Goal: Information Seeking & Learning: Find specific page/section

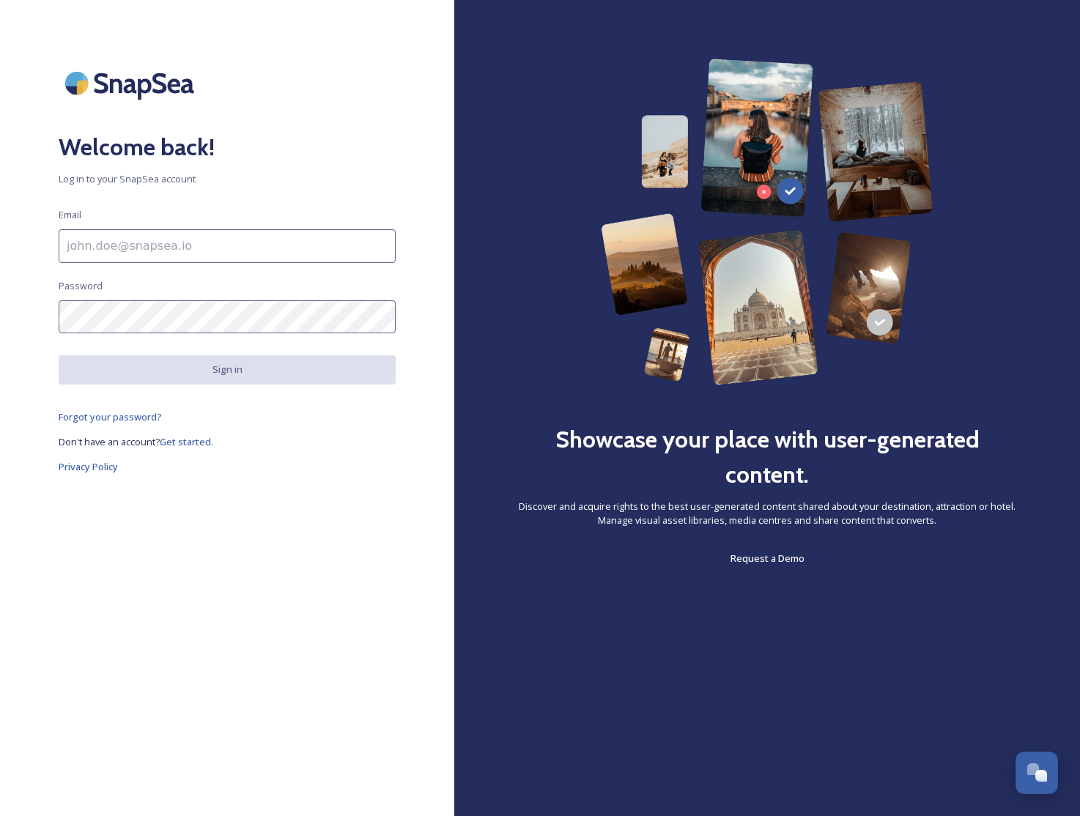
type input "[EMAIL_ADDRESS][DOMAIN_NAME]"
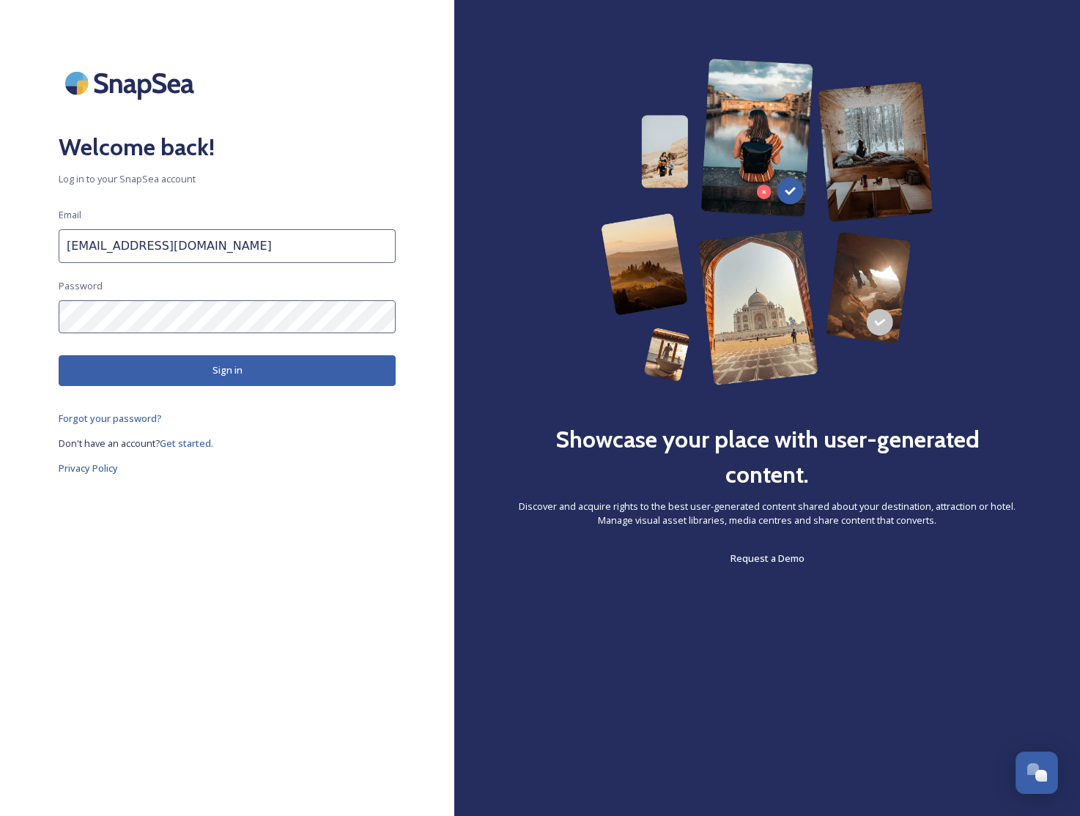
click at [238, 365] on button "Sign in" at bounding box center [227, 370] width 337 height 30
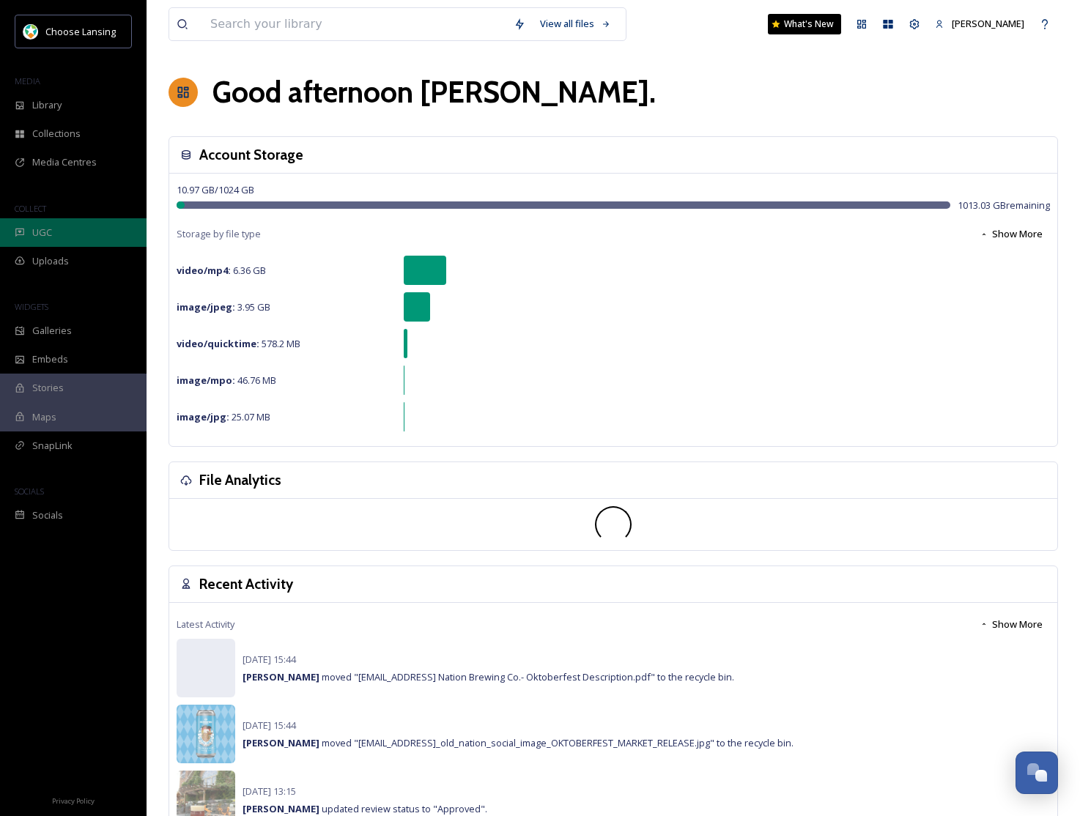
click at [59, 232] on div "UGC" at bounding box center [73, 232] width 147 height 29
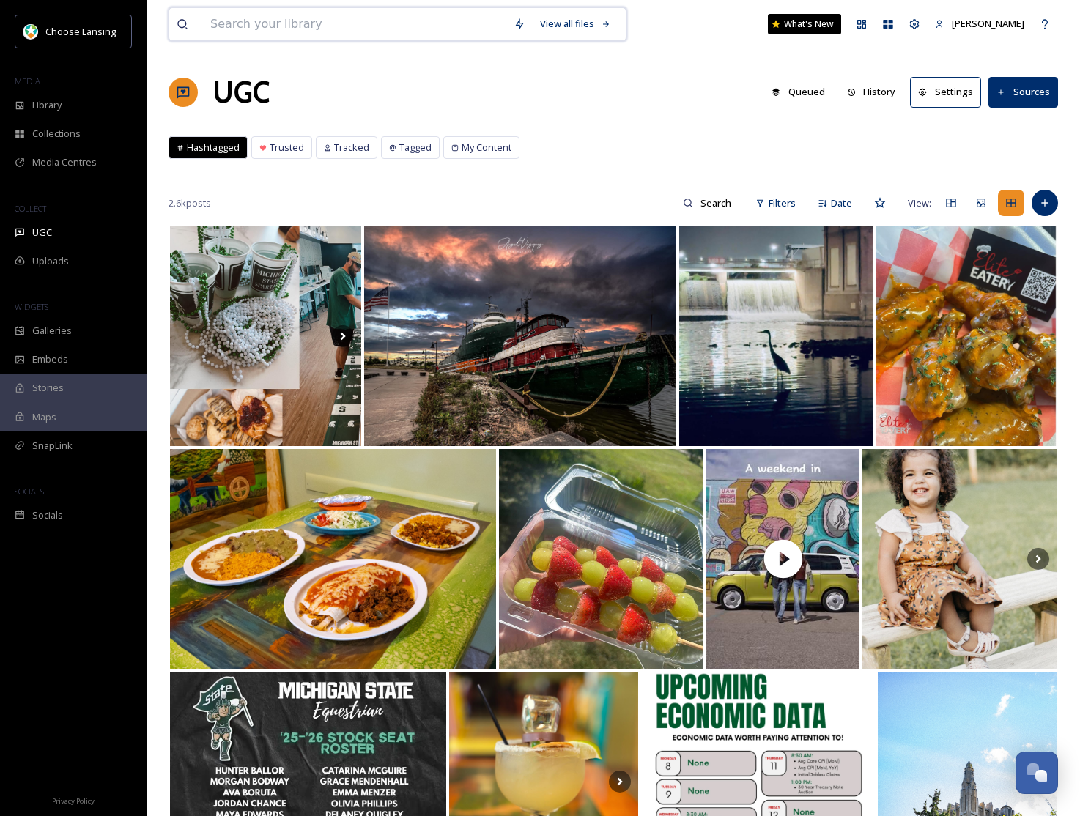
click at [248, 29] on input at bounding box center [354, 24] width 303 height 32
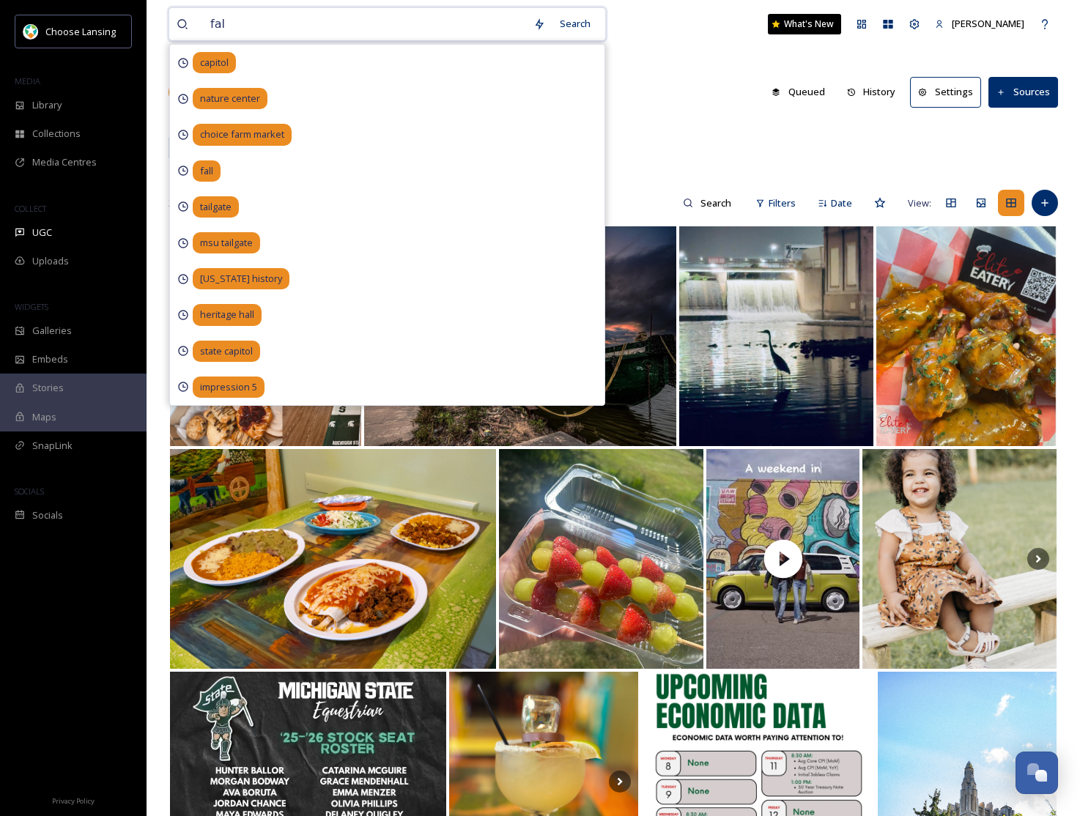
type input "fall"
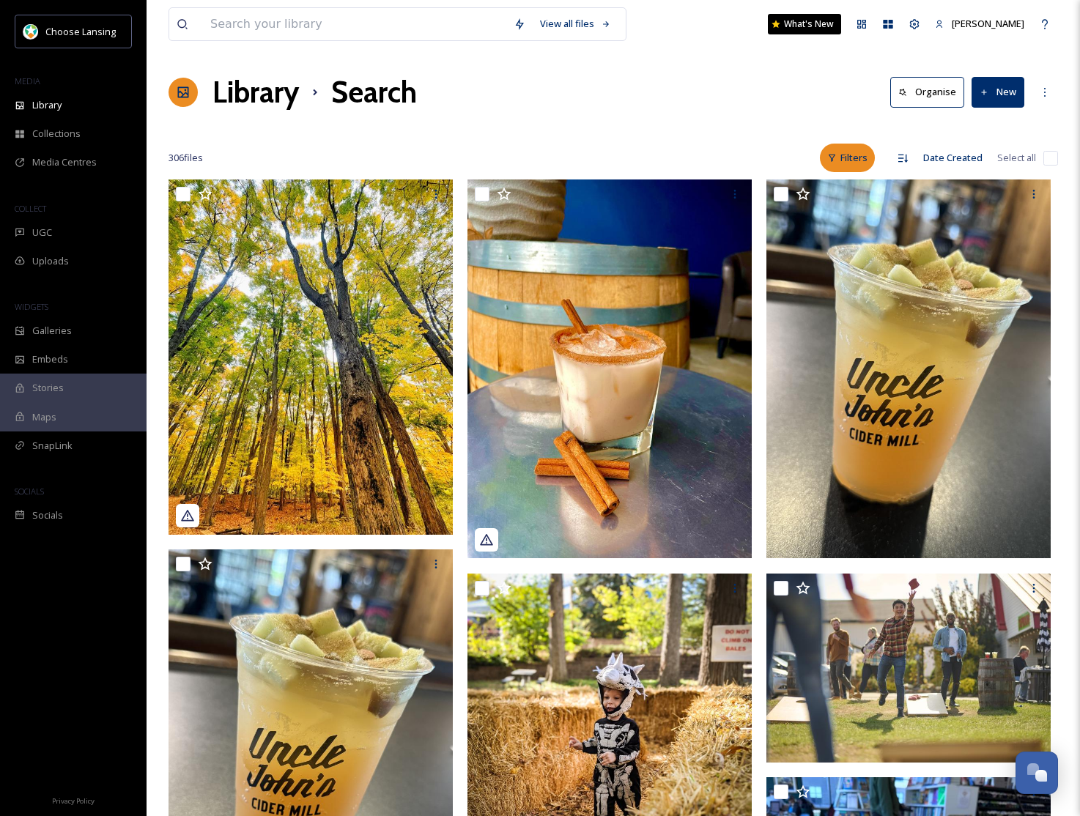
click at [852, 157] on div "Filters" at bounding box center [847, 158] width 55 height 29
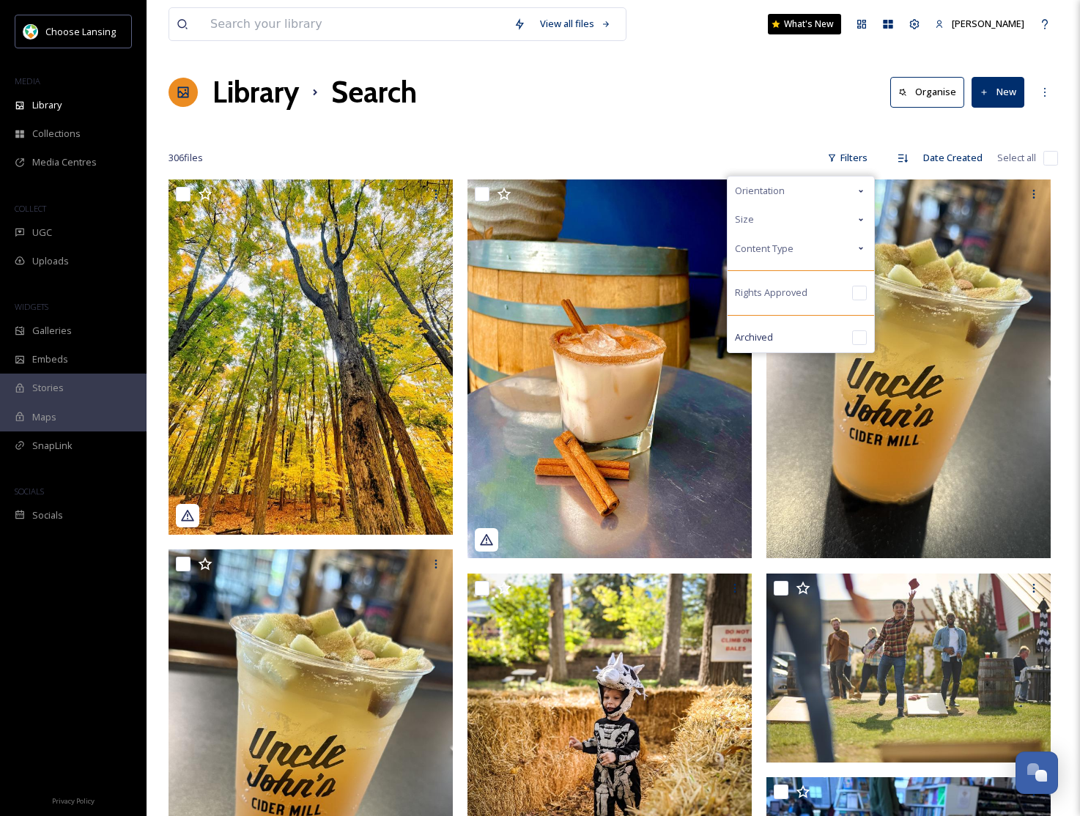
click at [837, 248] on div "Content Type" at bounding box center [801, 249] width 147 height 29
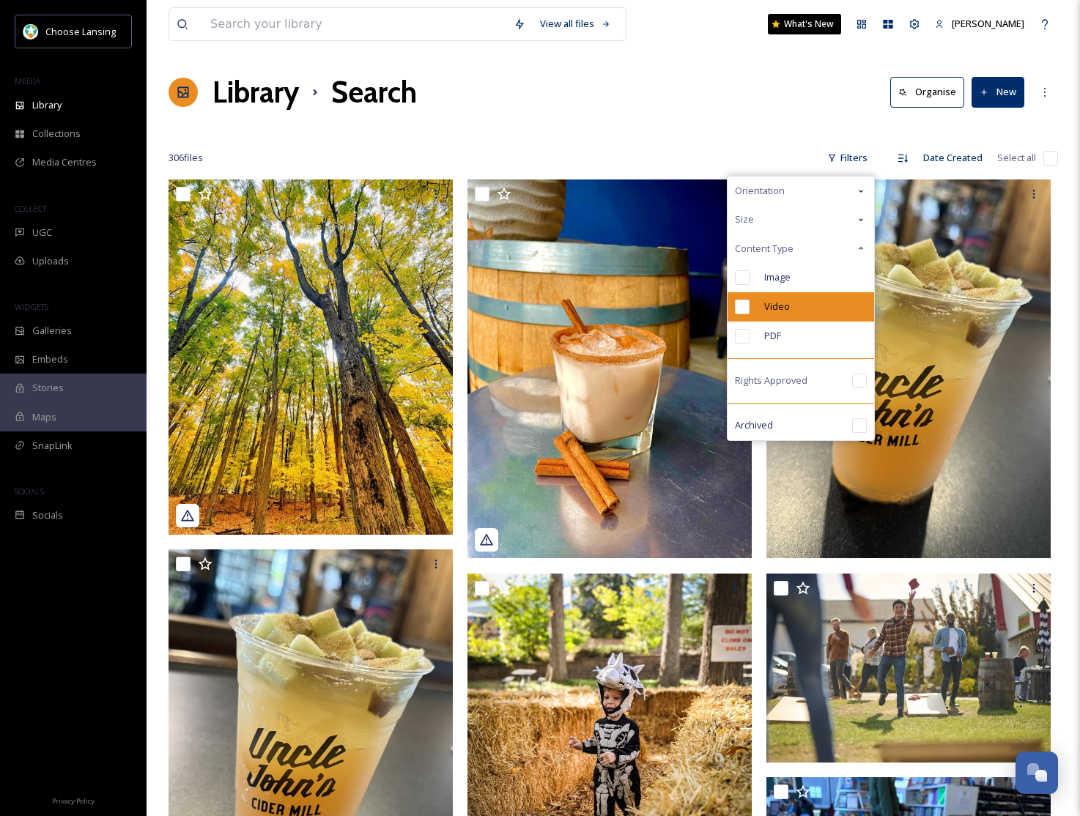
click at [830, 303] on div "Video" at bounding box center [801, 306] width 147 height 29
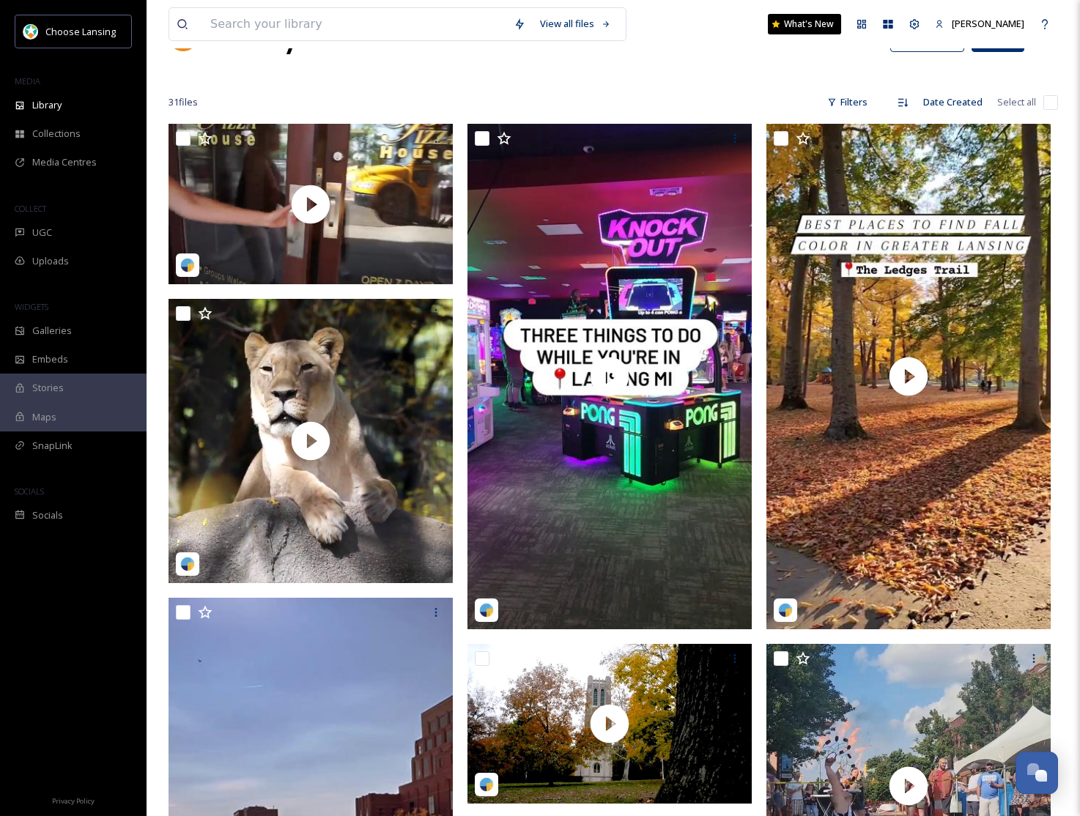
scroll to position [63, 0]
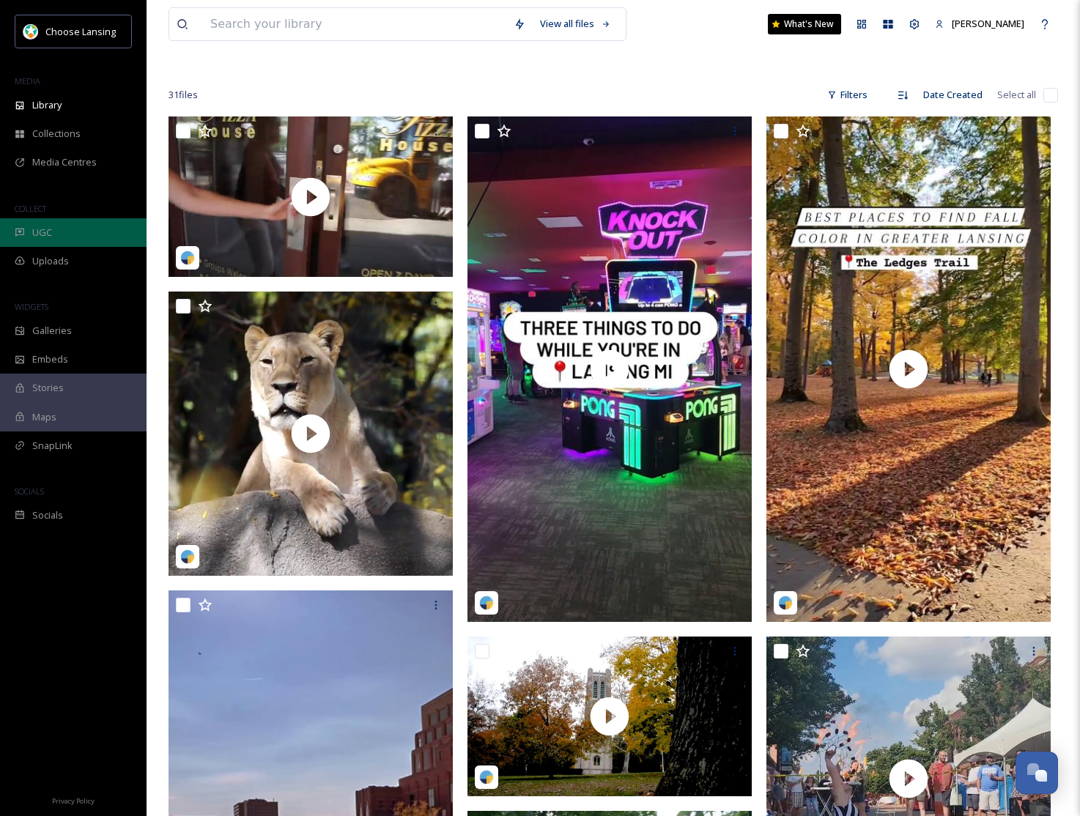
click at [40, 234] on span "UGC" at bounding box center [42, 233] width 20 height 14
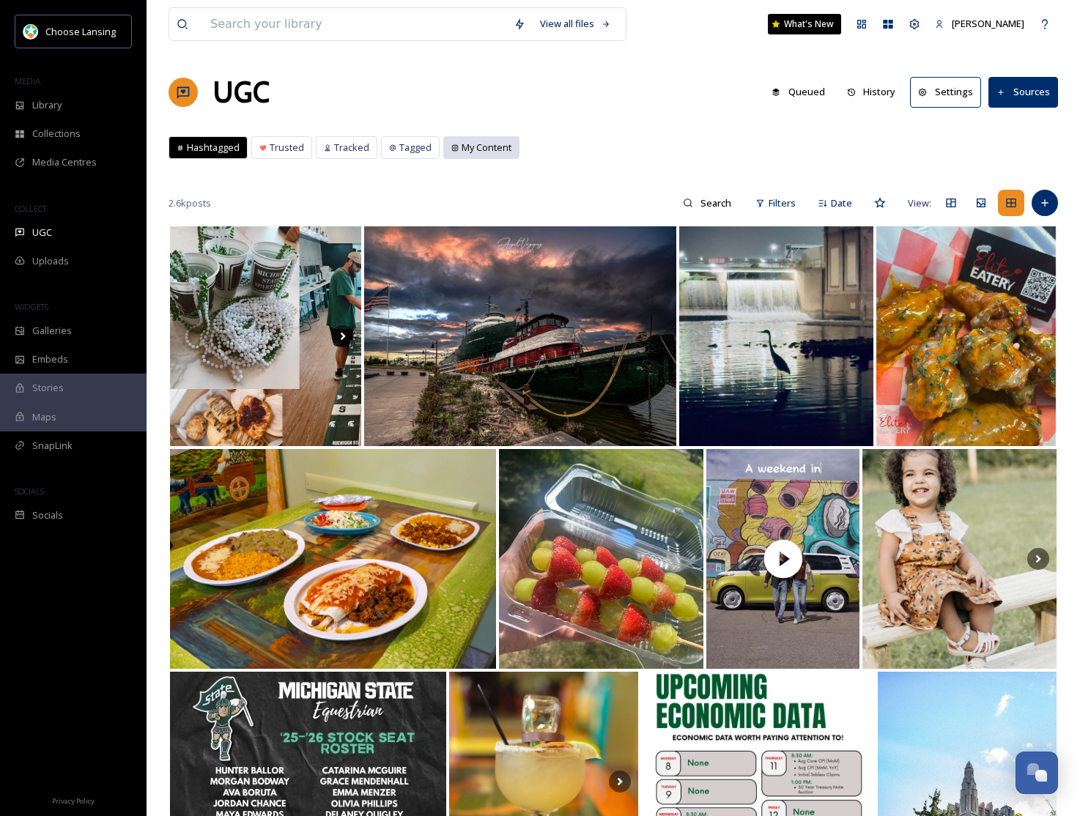
click at [470, 147] on span "My Content" at bounding box center [487, 148] width 50 height 14
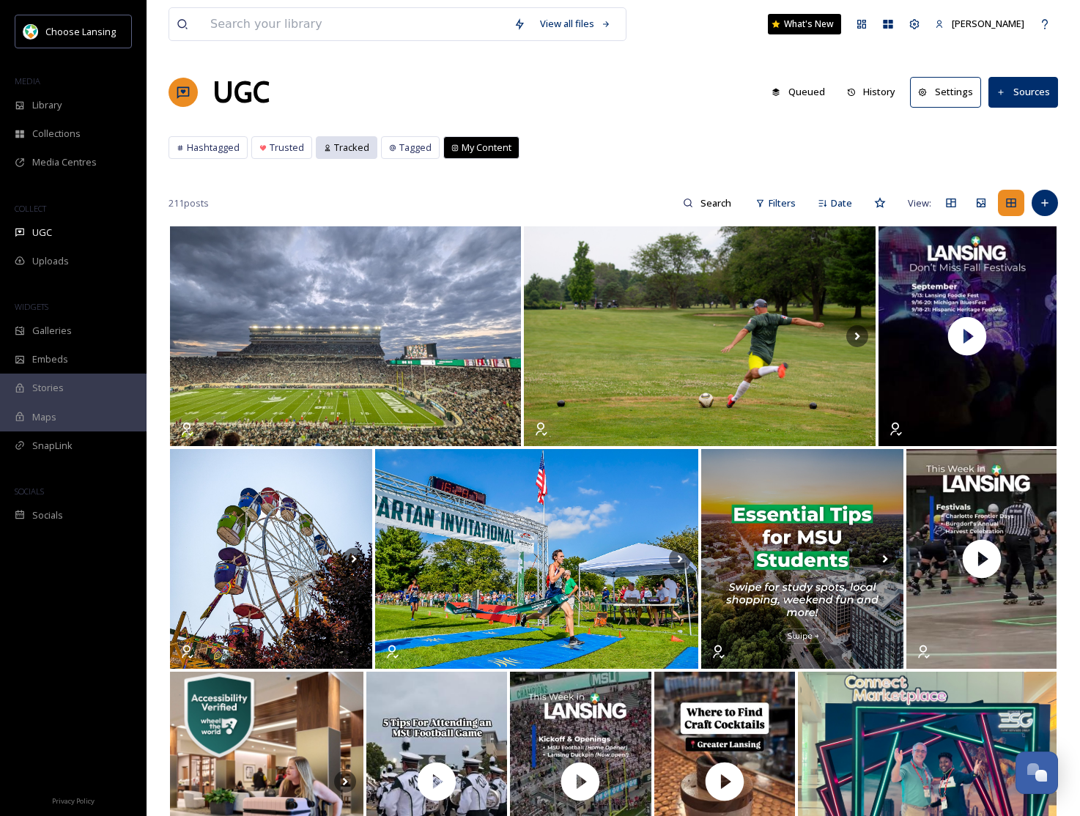
click at [354, 151] on span "Tracked" at bounding box center [351, 148] width 35 height 14
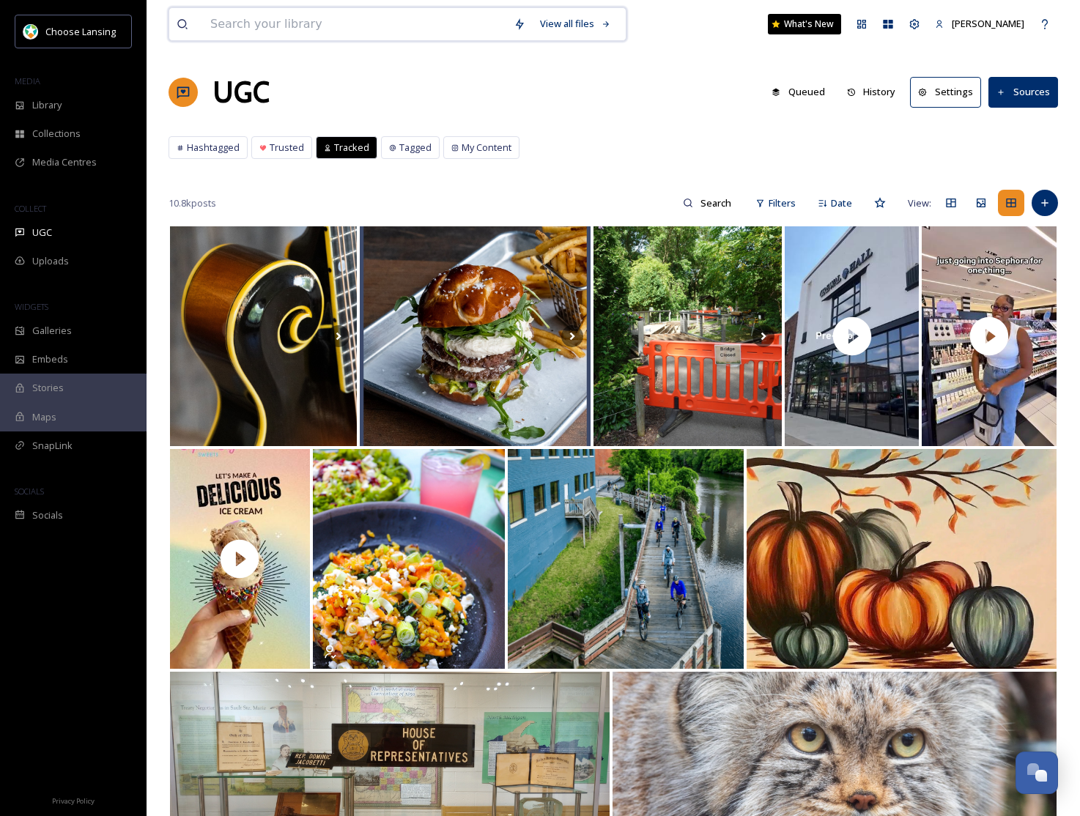
click at [243, 21] on input at bounding box center [354, 24] width 303 height 32
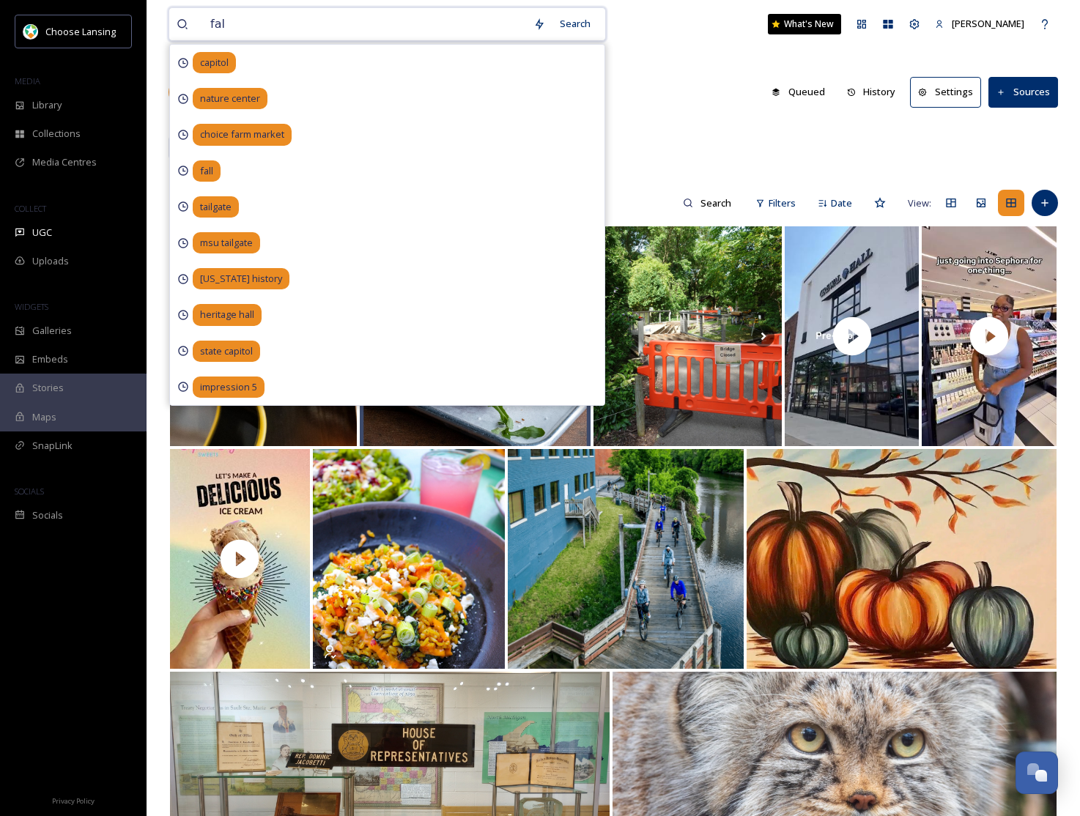
type input "fall"
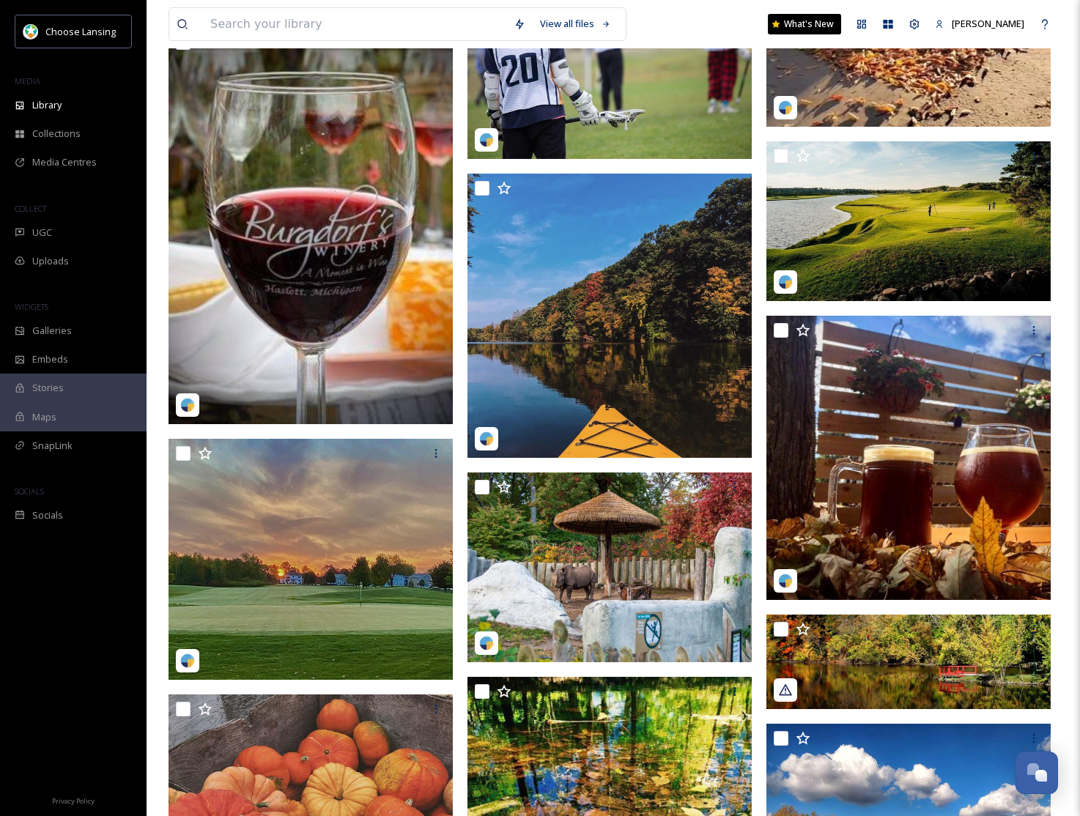
scroll to position [2761, 0]
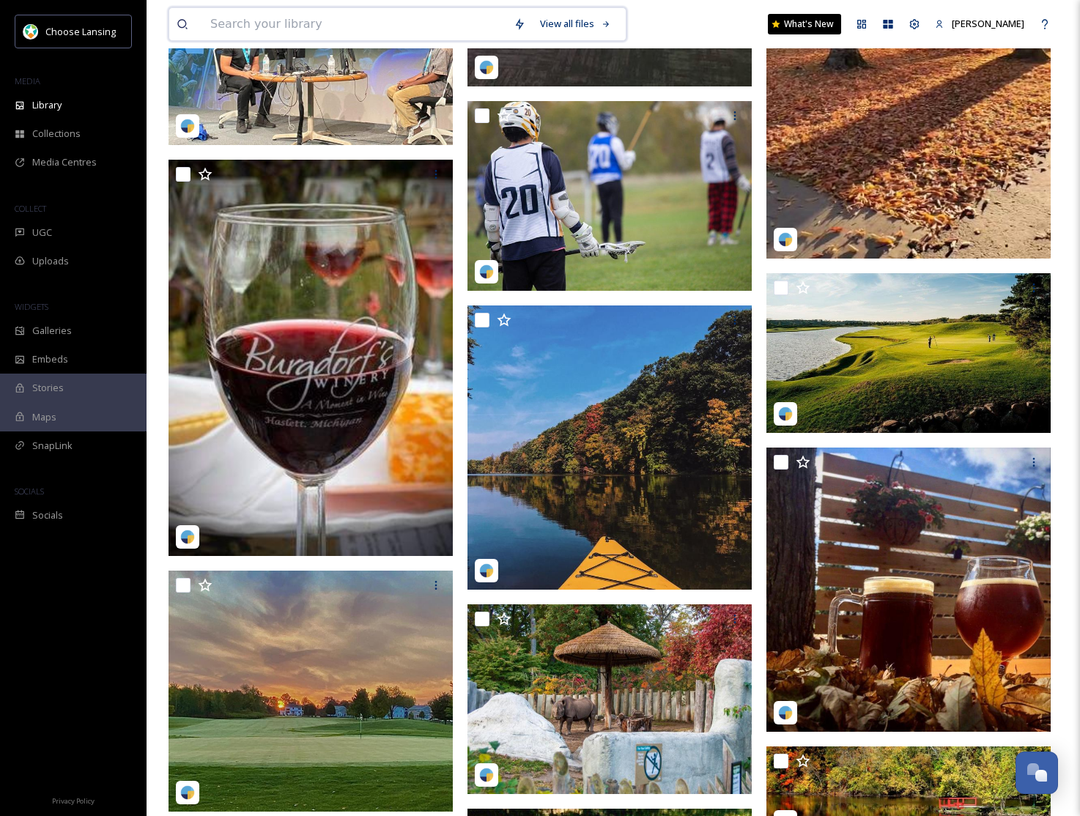
click at [250, 20] on input at bounding box center [354, 24] width 303 height 32
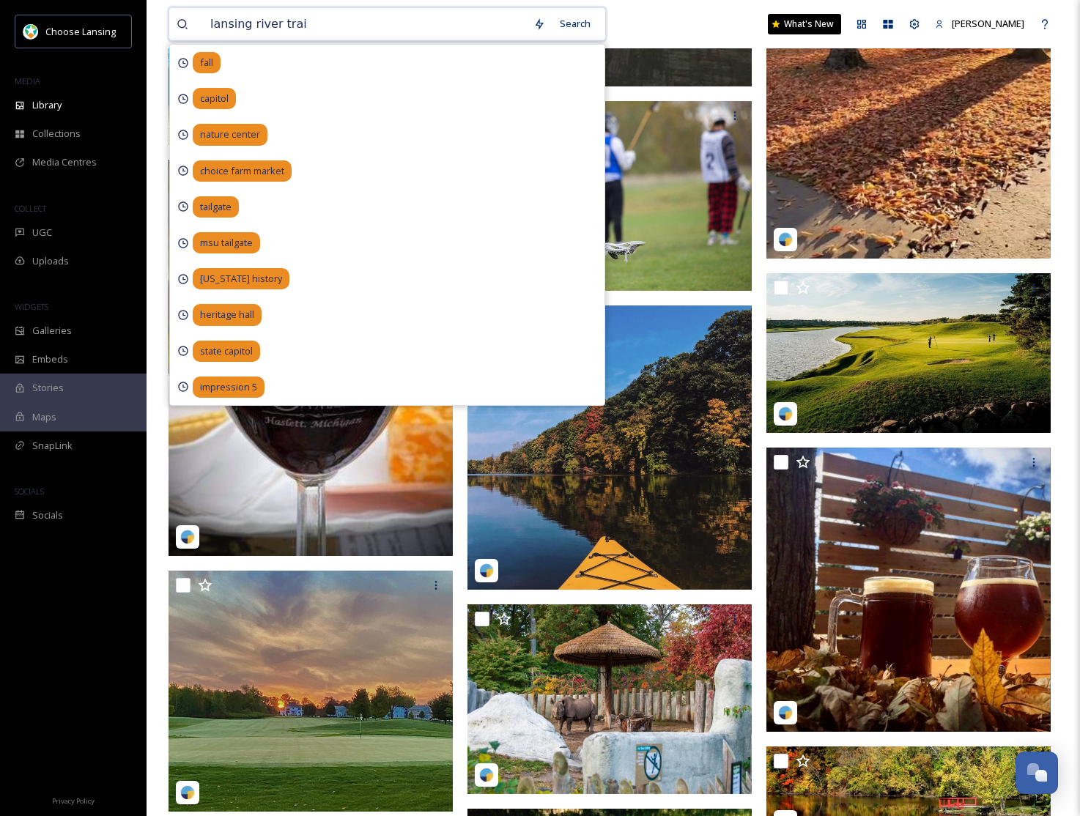
type input "lansing river trail"
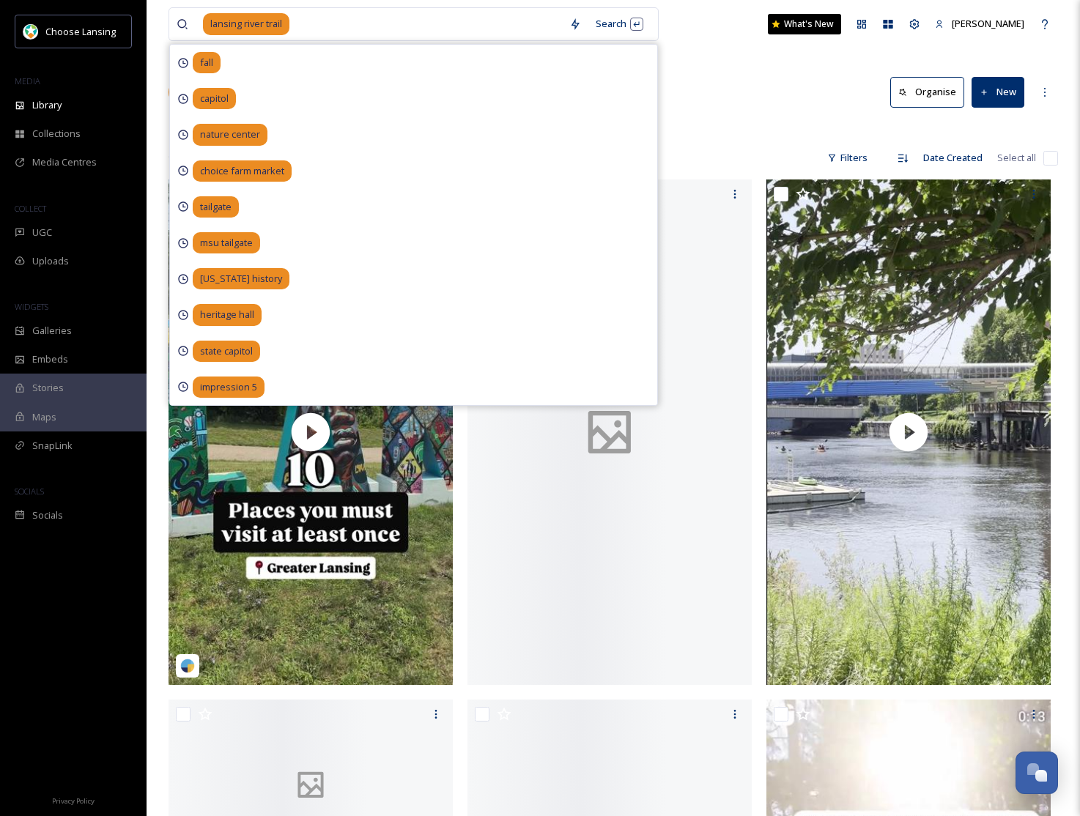
click at [732, 76] on div "Library Search Organise New" at bounding box center [614, 92] width 890 height 44
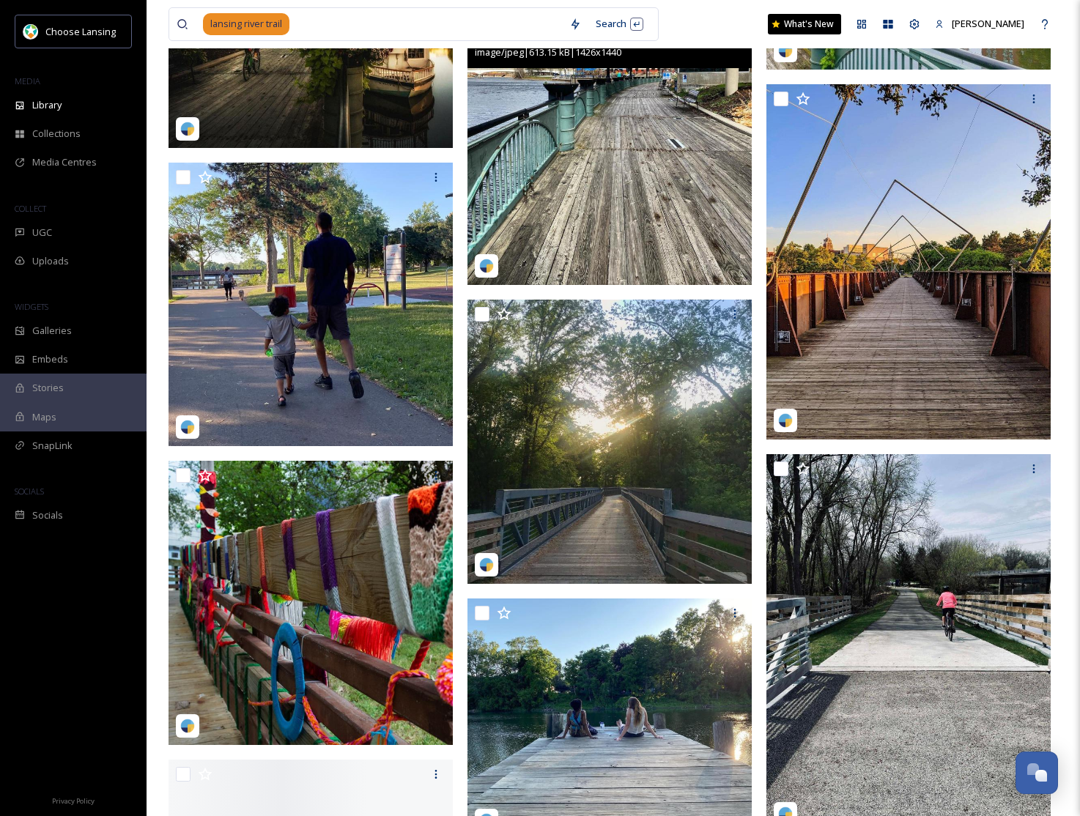
scroll to position [1704, 0]
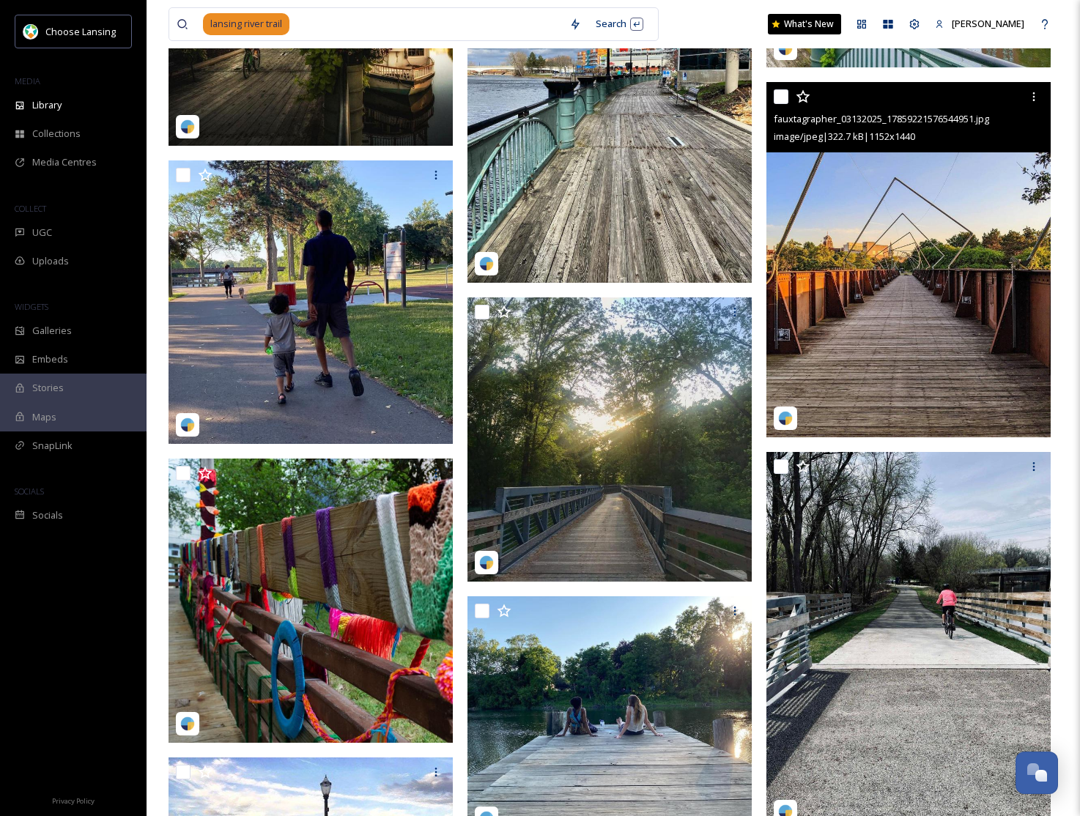
click at [780, 96] on input "checkbox" at bounding box center [781, 96] width 15 height 15
checkbox input "true"
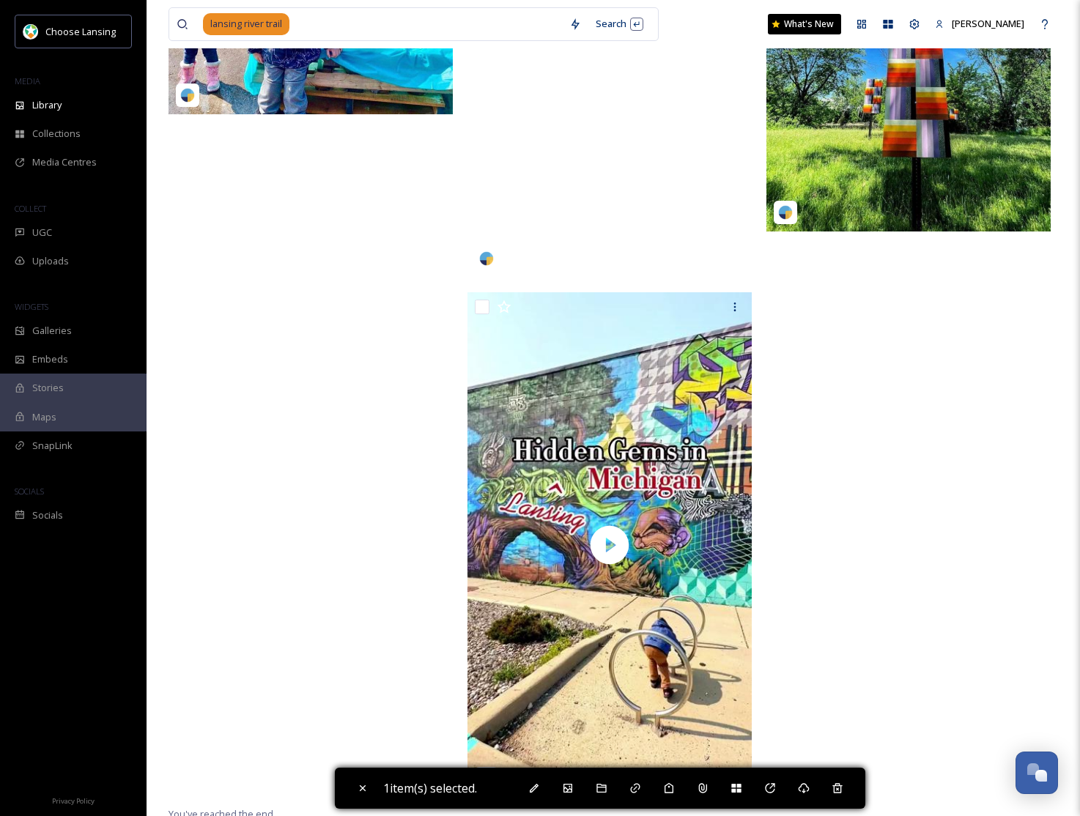
scroll to position [9641, 0]
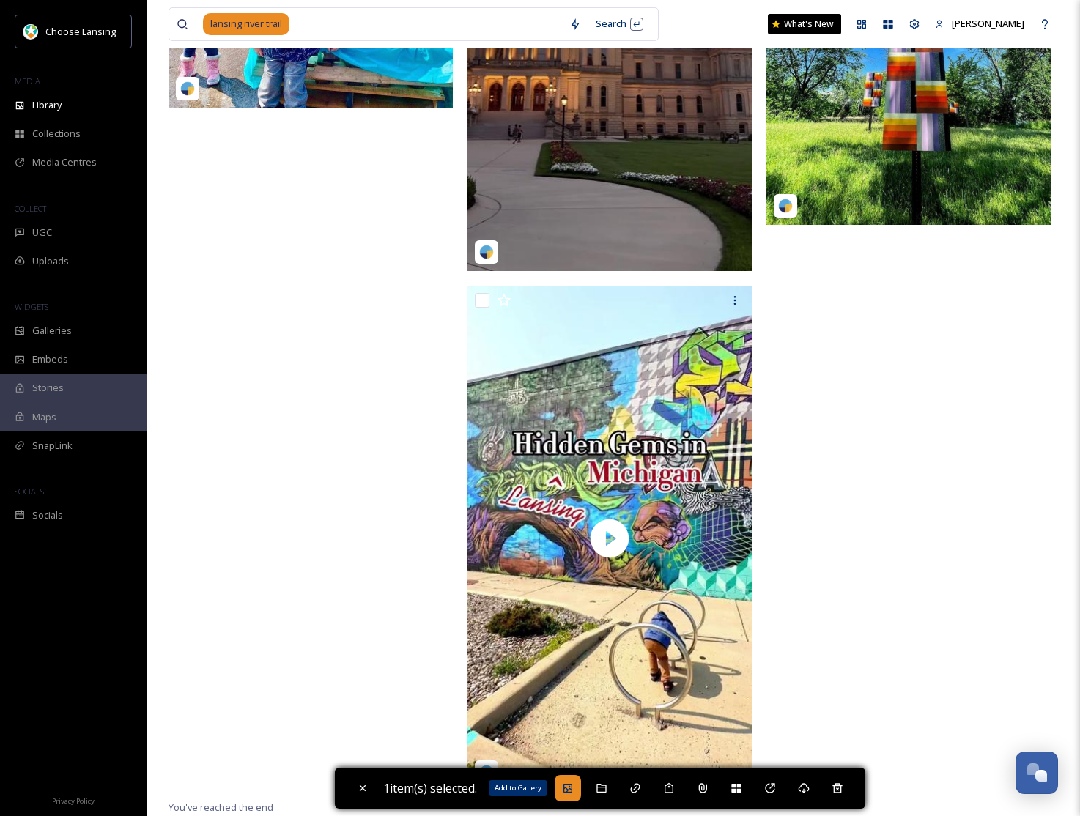
click at [580, 785] on div "Add to Gallery" at bounding box center [568, 788] width 26 height 26
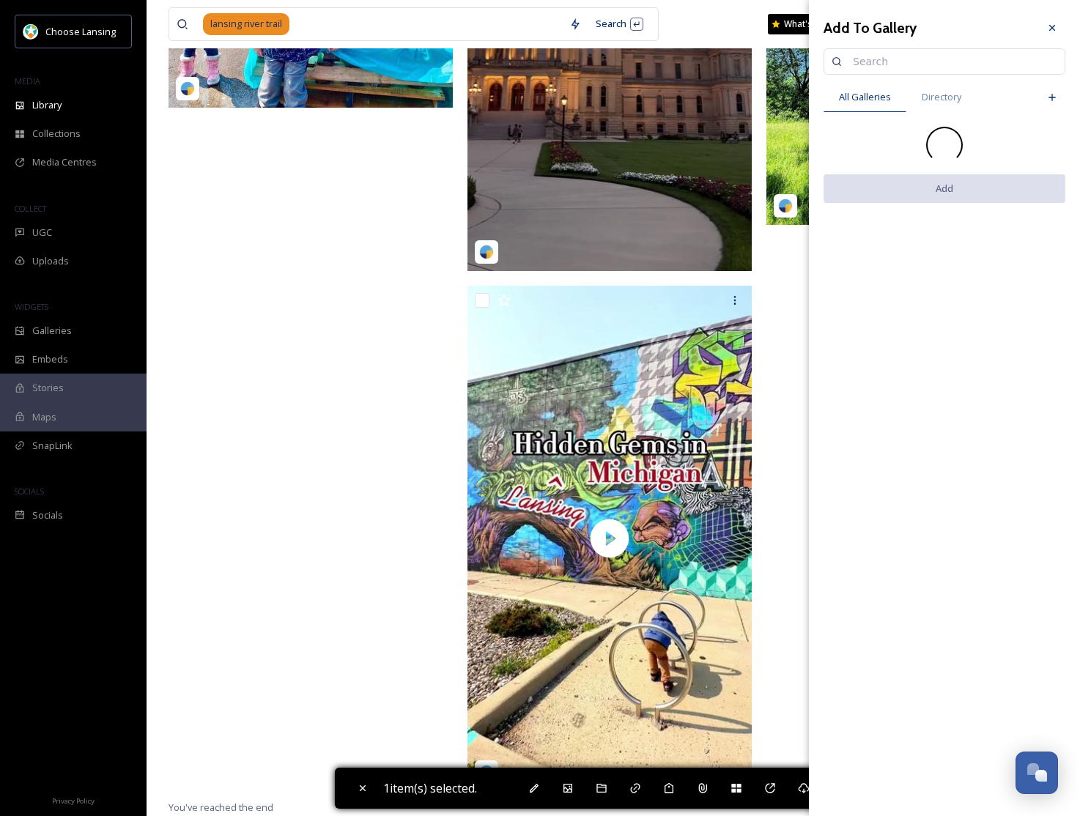
click at [917, 66] on input at bounding box center [952, 61] width 212 height 29
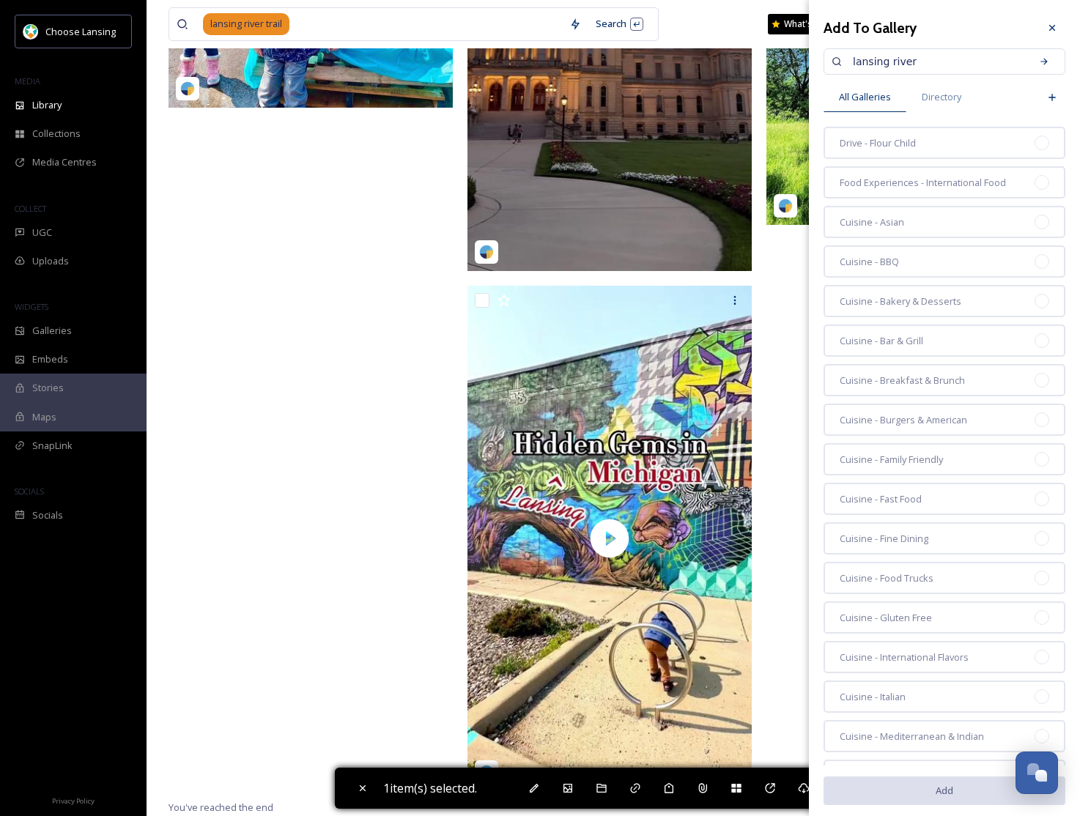
type input "lansing river"
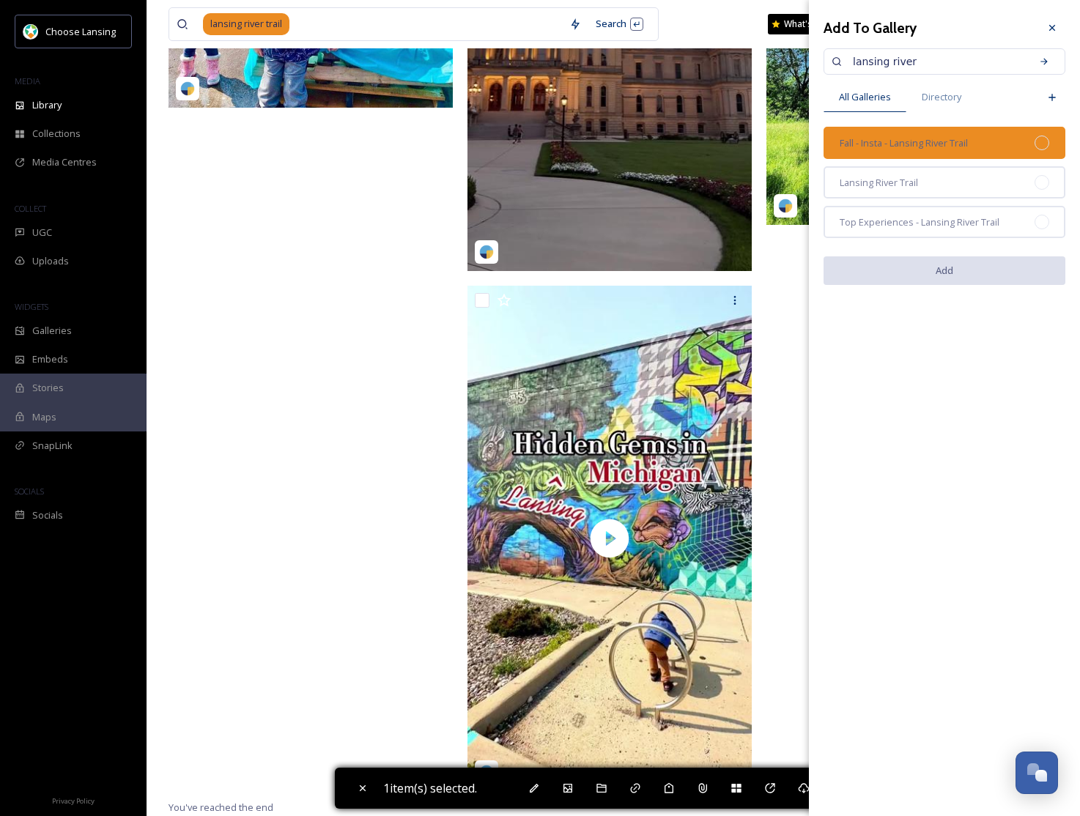
click at [992, 131] on div "Fall - Insta - Lansing River Trail" at bounding box center [945, 143] width 242 height 32
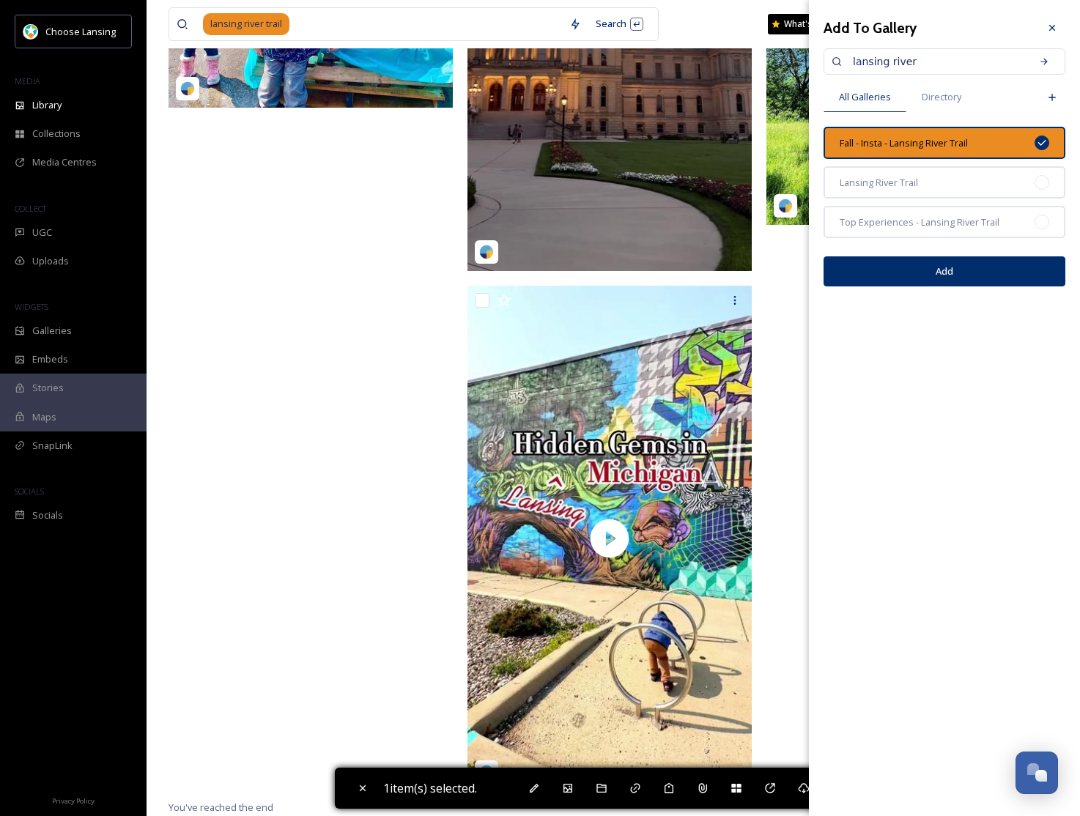
click at [983, 276] on button "Add" at bounding box center [945, 271] width 242 height 30
checkbox input "false"
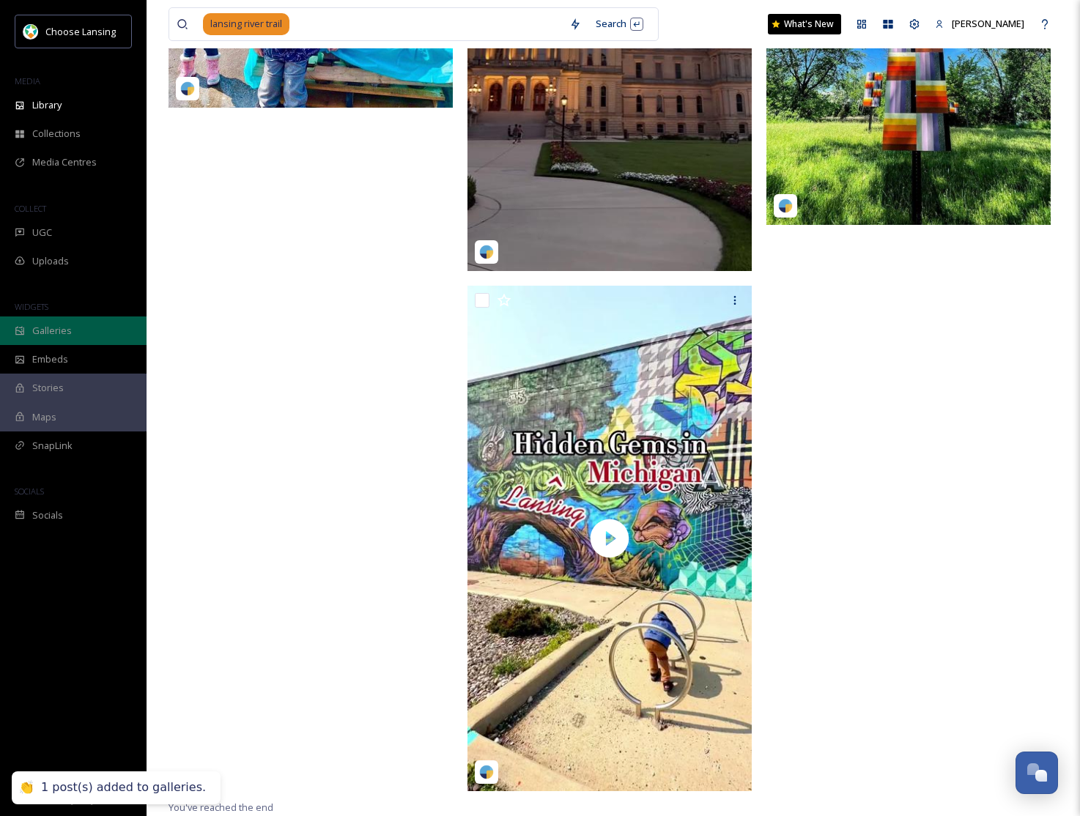
click at [72, 335] on div "Galleries" at bounding box center [73, 331] width 147 height 29
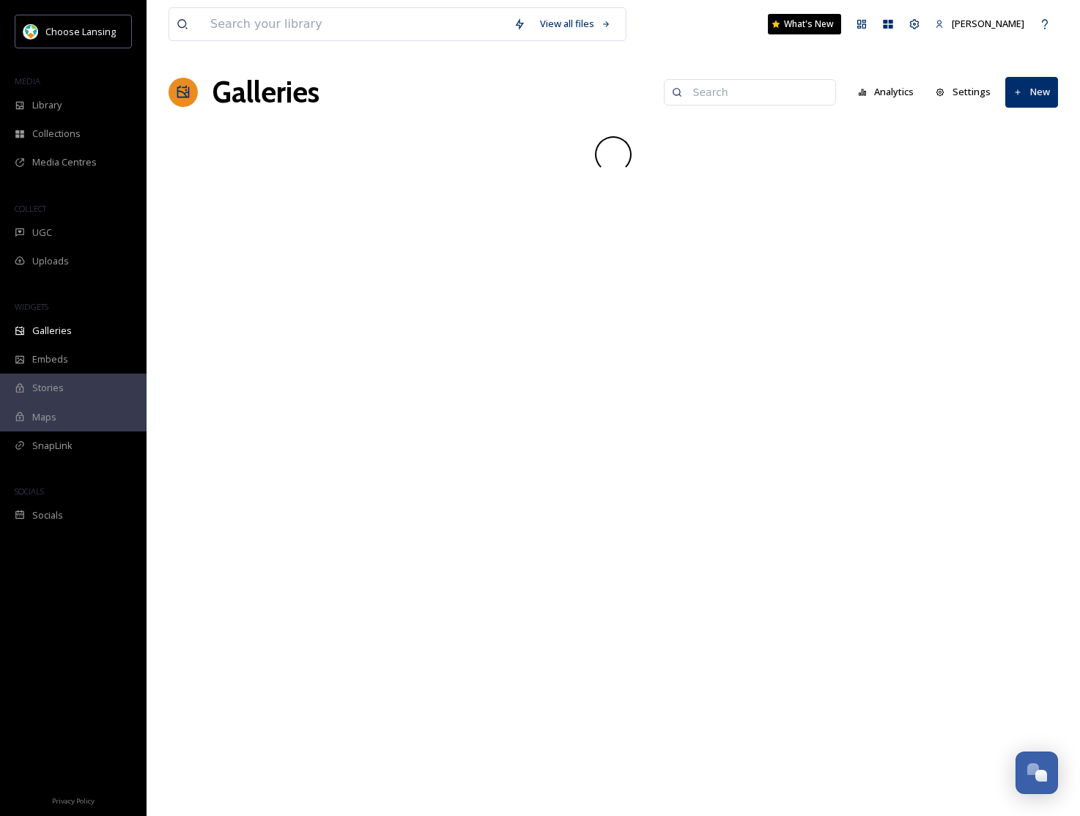
click at [722, 92] on input at bounding box center [757, 92] width 142 height 29
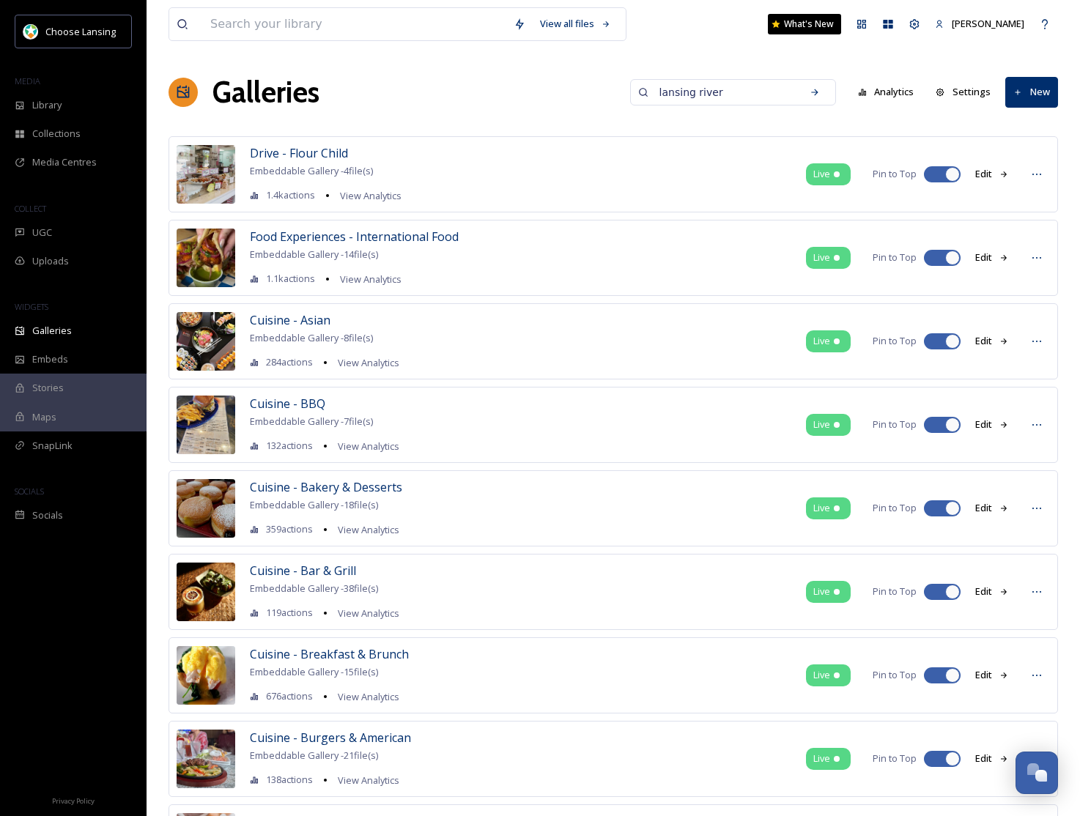
type input "lansing river"
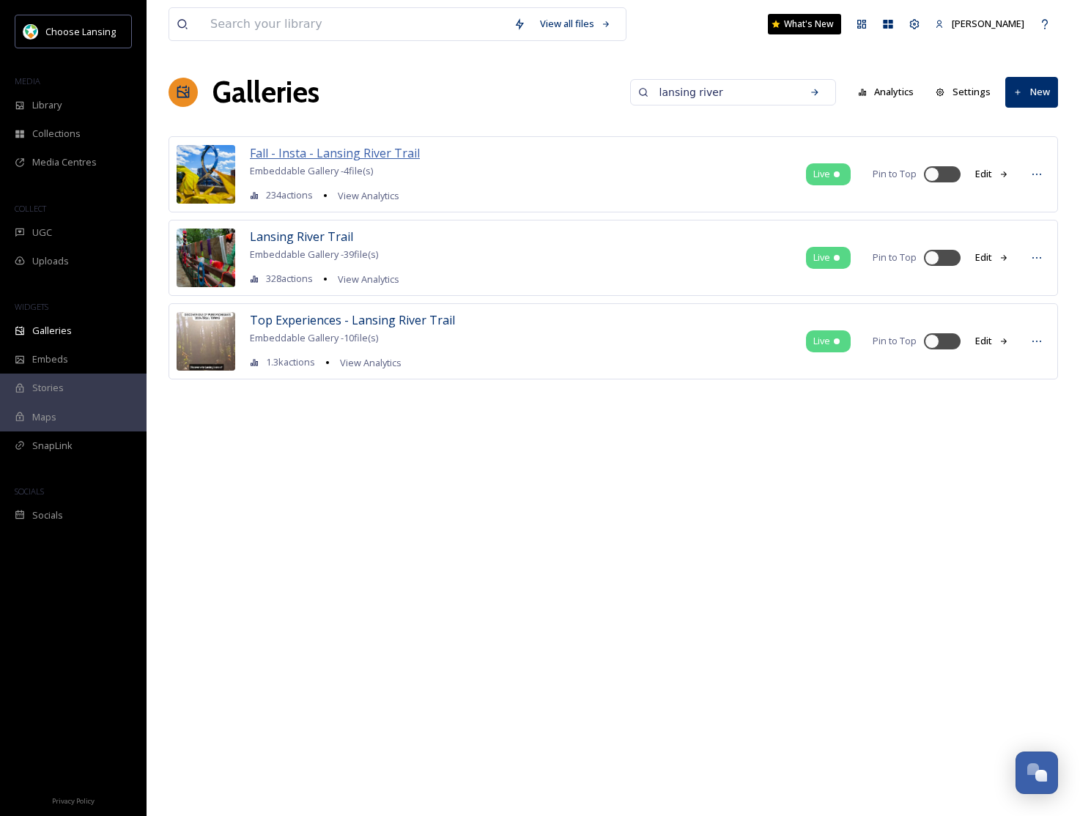
click at [334, 151] on span "Fall - Insta - Lansing River Trail" at bounding box center [335, 153] width 170 height 16
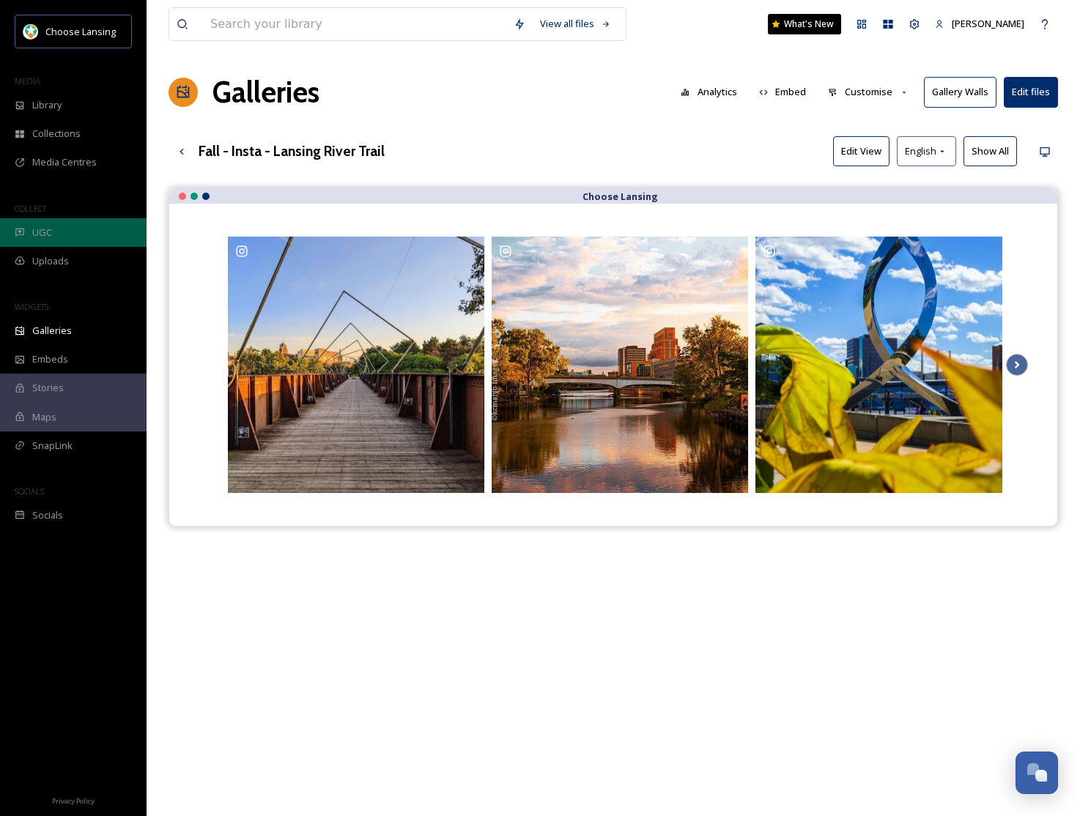
click at [47, 237] on span "UGC" at bounding box center [42, 233] width 20 height 14
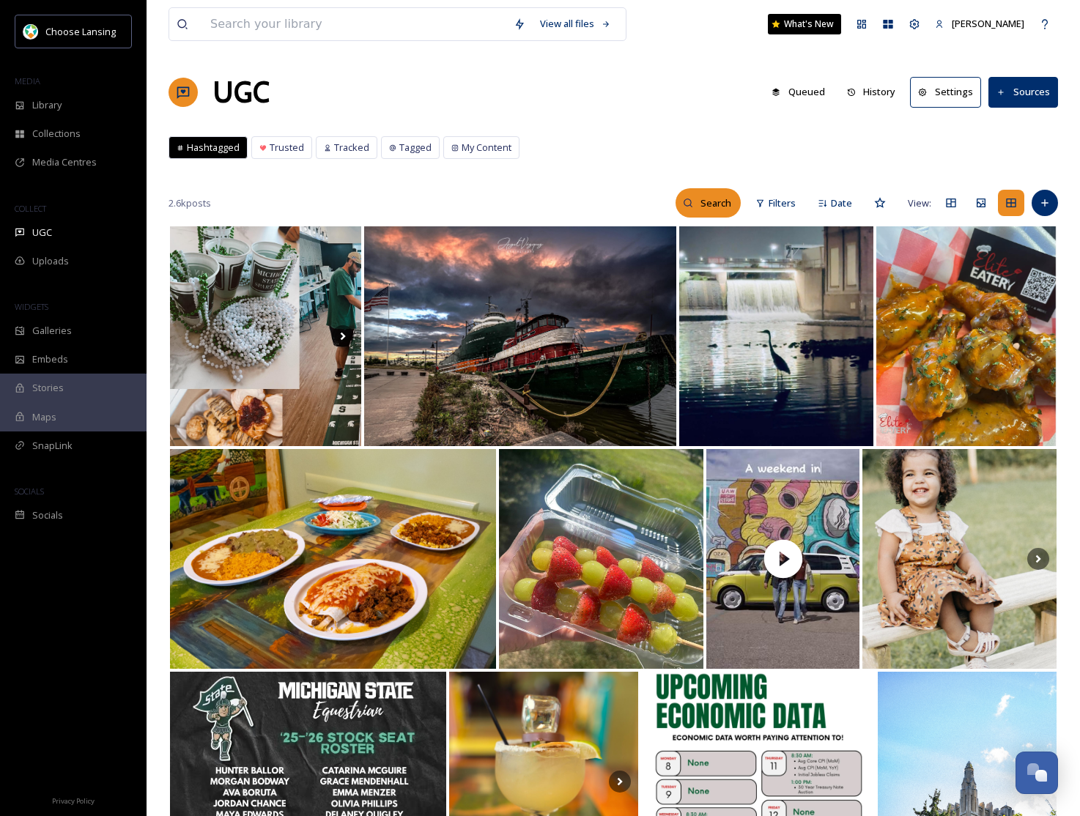
click at [718, 194] on input at bounding box center [717, 202] width 48 height 29
type input "[PERSON_NAME]"
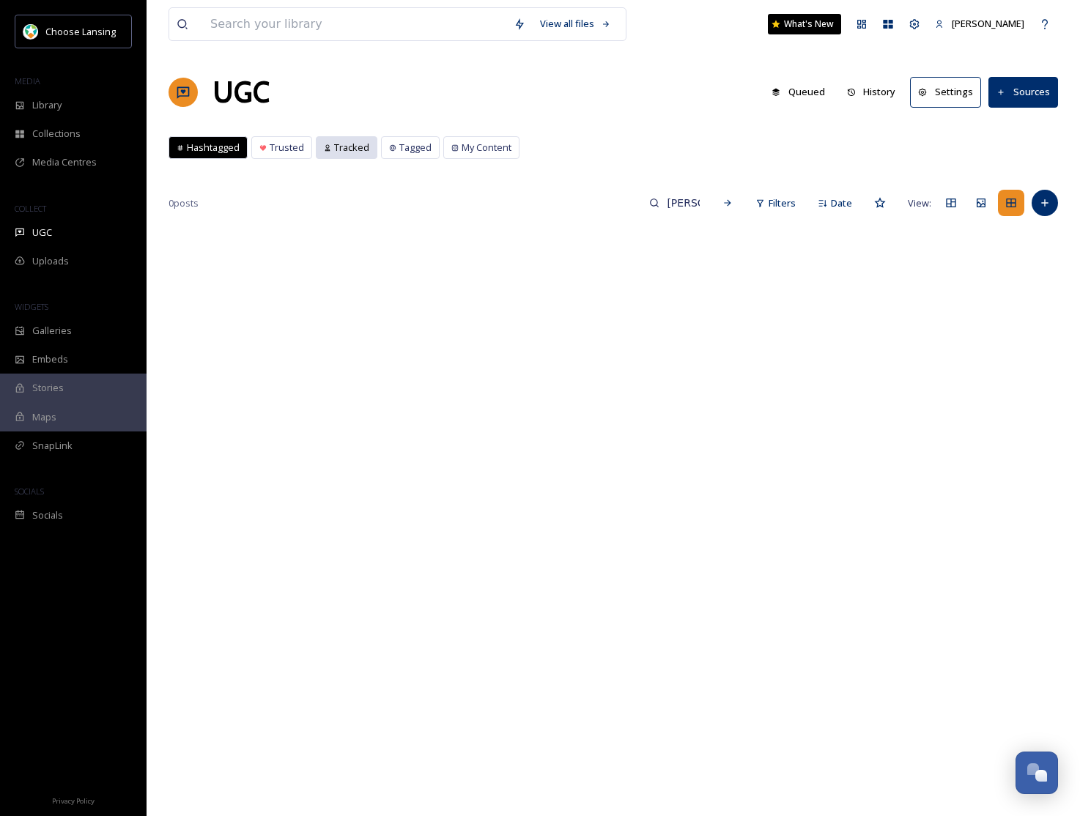
click at [368, 150] on div "Tracked" at bounding box center [347, 147] width 60 height 21
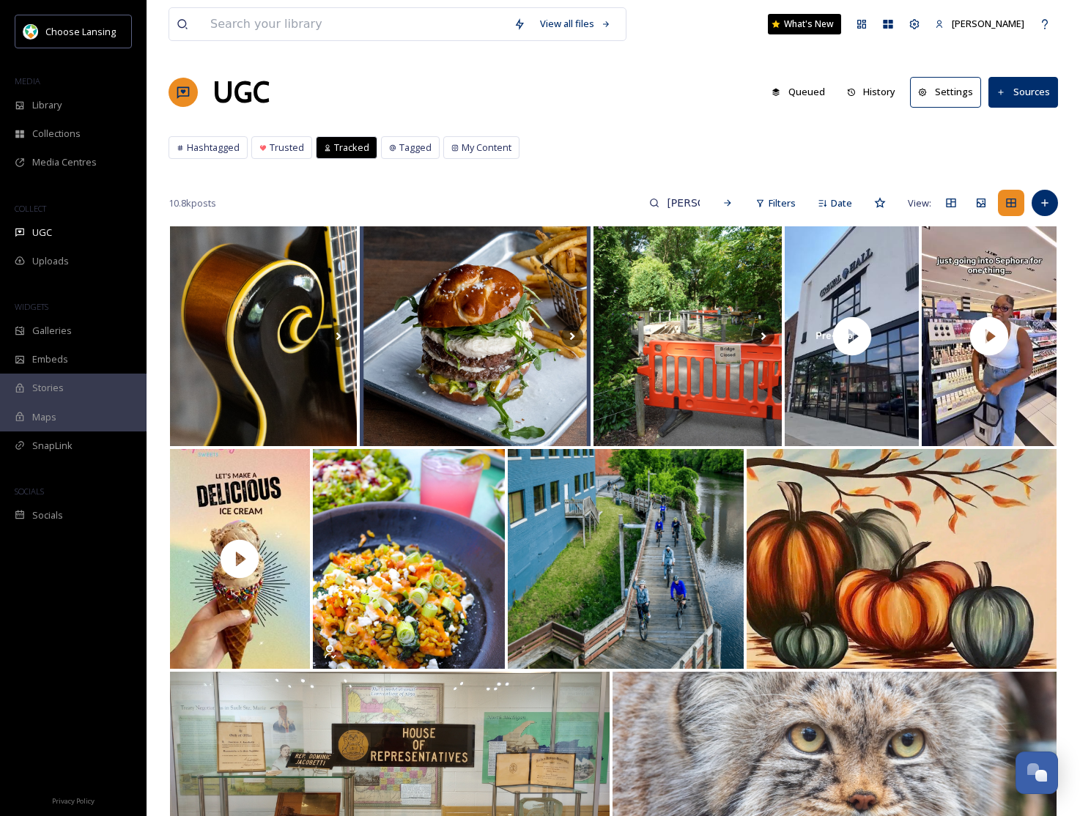
click at [1008, 97] on button "Sources" at bounding box center [1024, 92] width 70 height 30
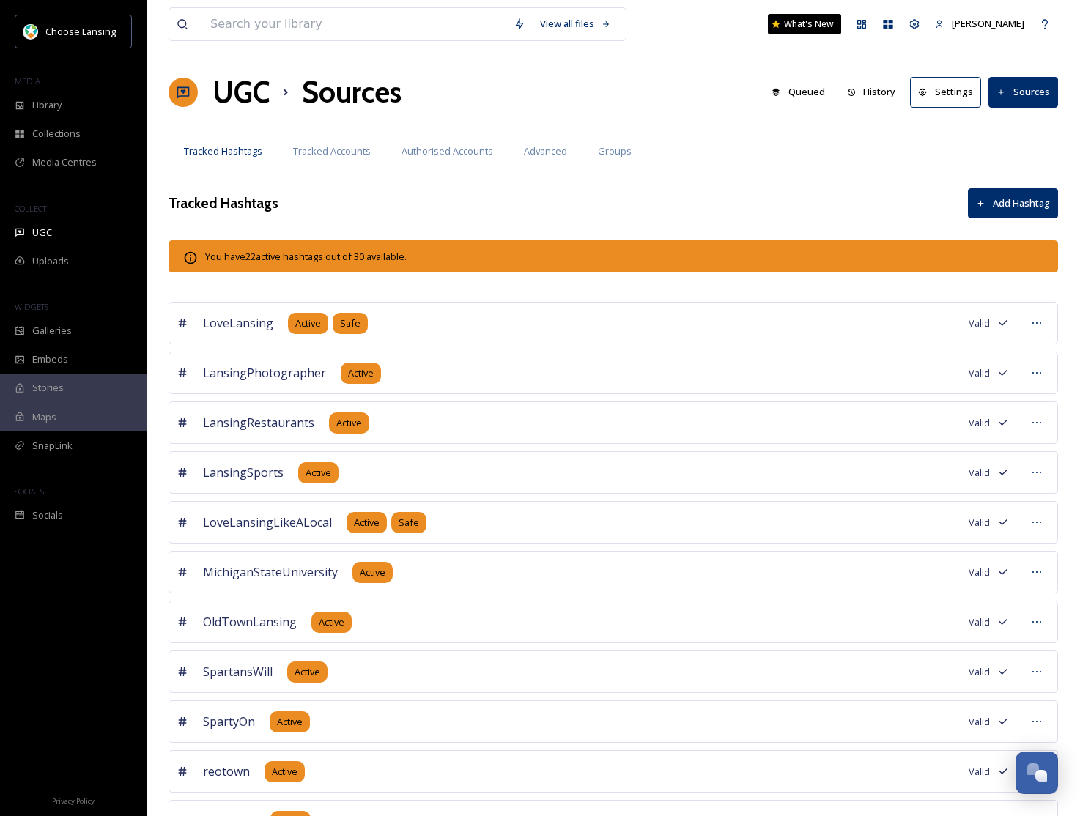
click at [948, 97] on button "Settings" at bounding box center [945, 92] width 71 height 30
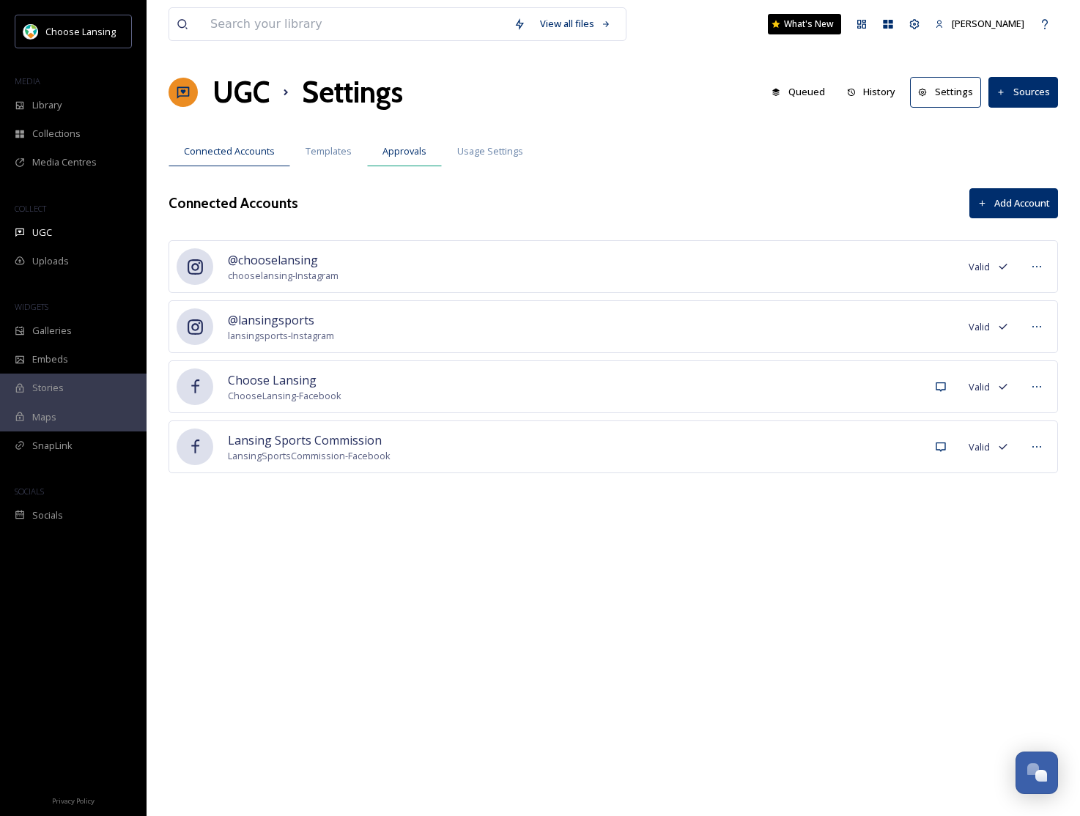
click at [406, 155] on span "Approvals" at bounding box center [405, 151] width 44 height 14
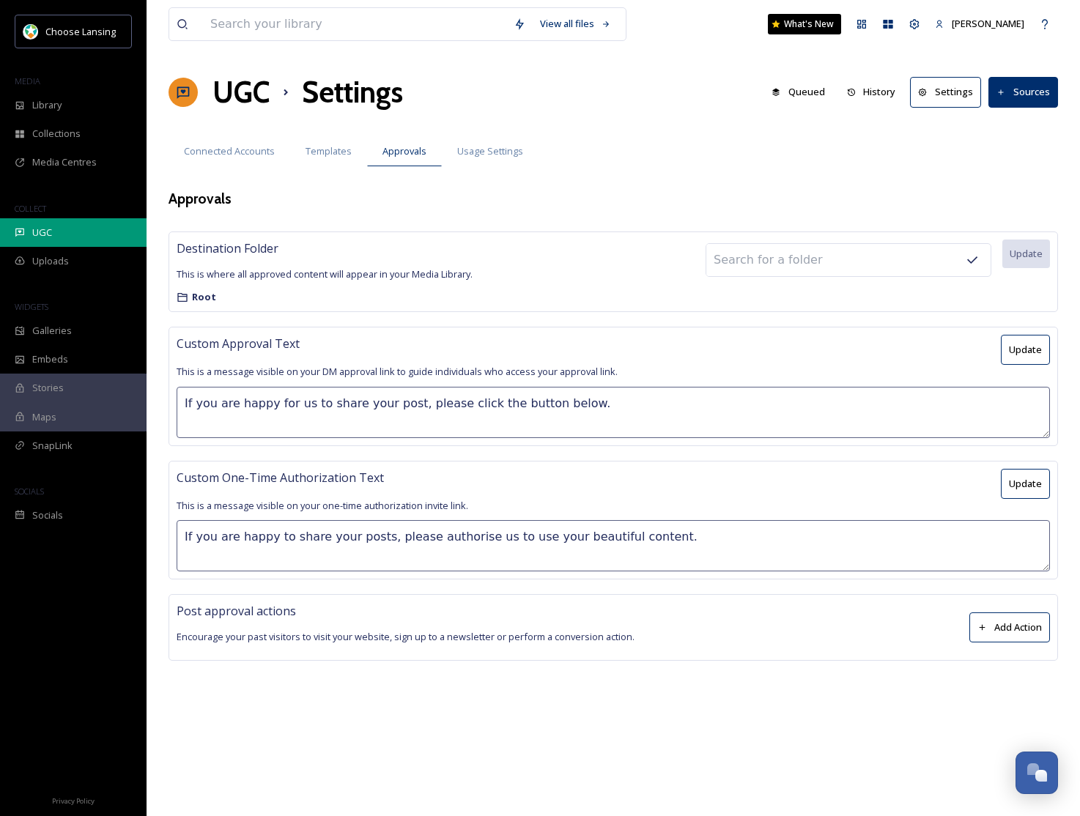
click at [52, 229] on div "UGC" at bounding box center [73, 232] width 147 height 29
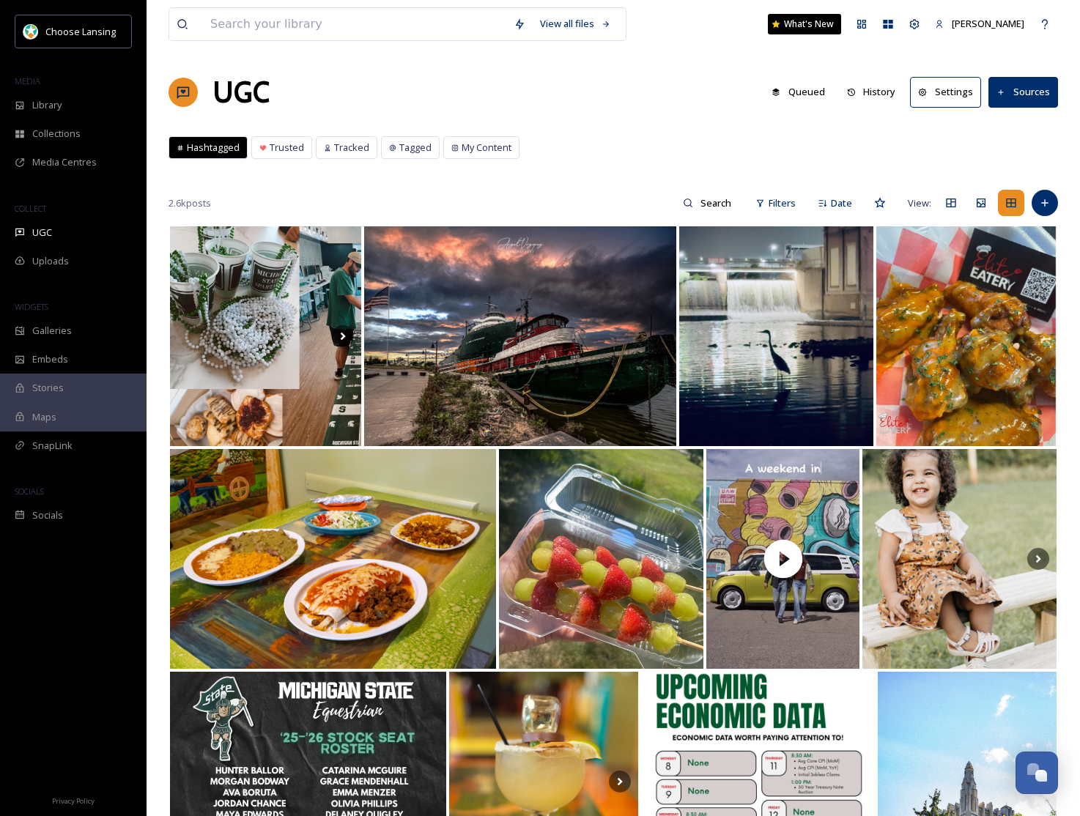
click at [940, 95] on button "Settings" at bounding box center [945, 92] width 71 height 30
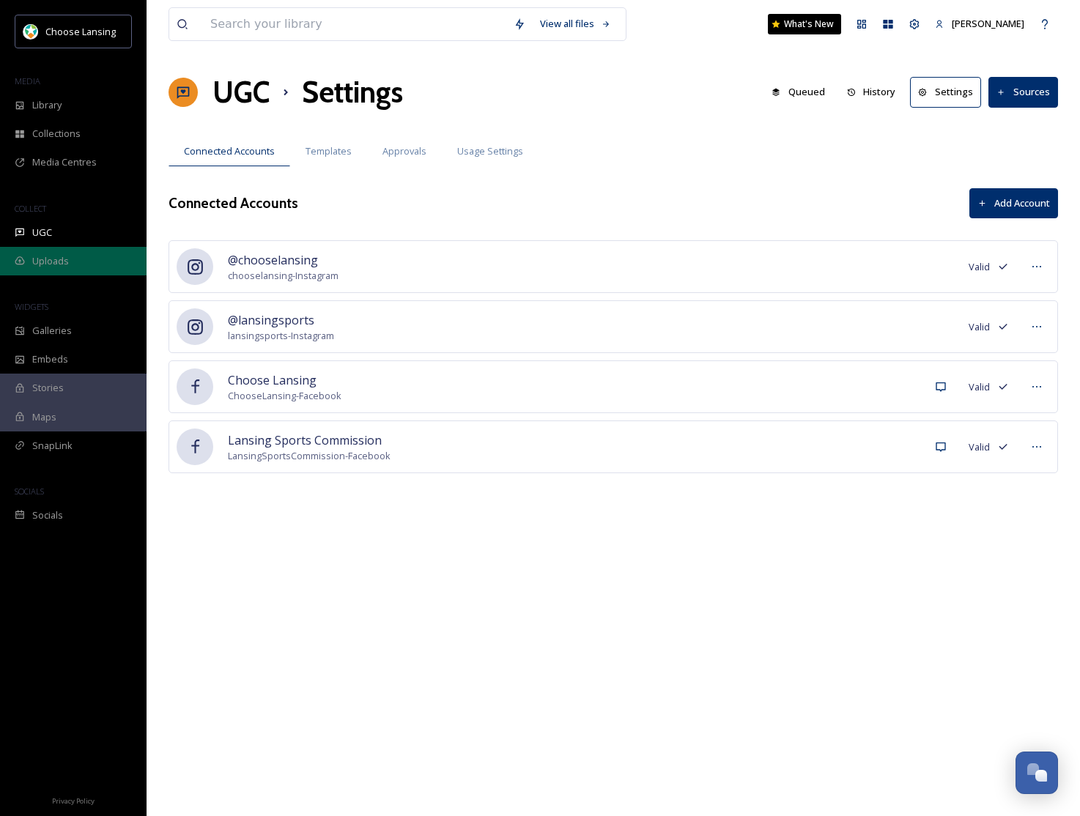
click at [45, 256] on span "Uploads" at bounding box center [50, 261] width 37 height 14
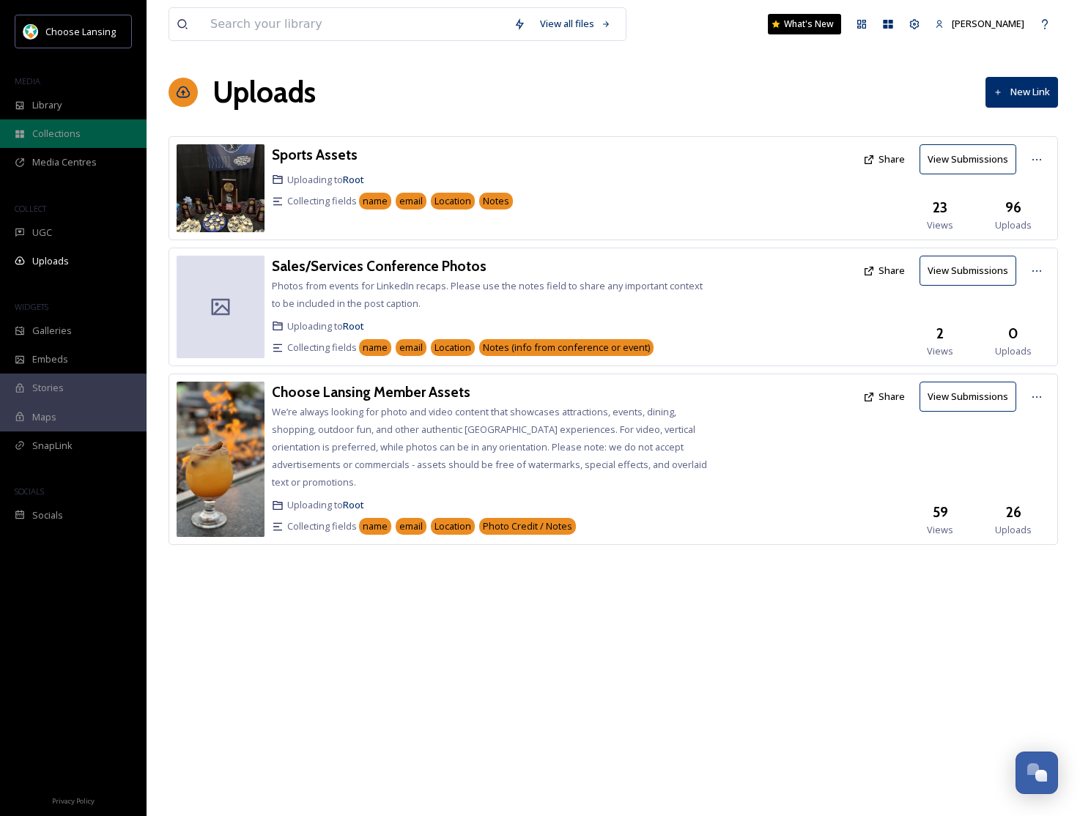
click at [60, 135] on span "Collections" at bounding box center [56, 134] width 48 height 14
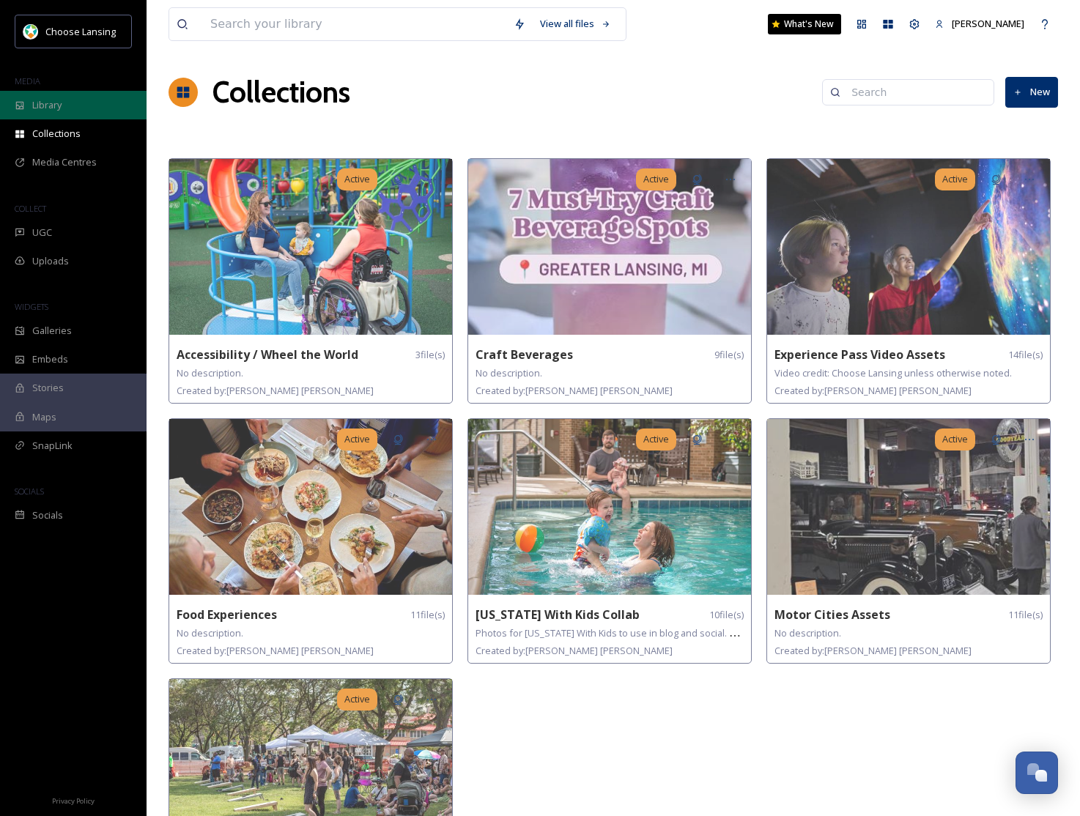
click at [71, 106] on div "Library" at bounding box center [73, 105] width 147 height 29
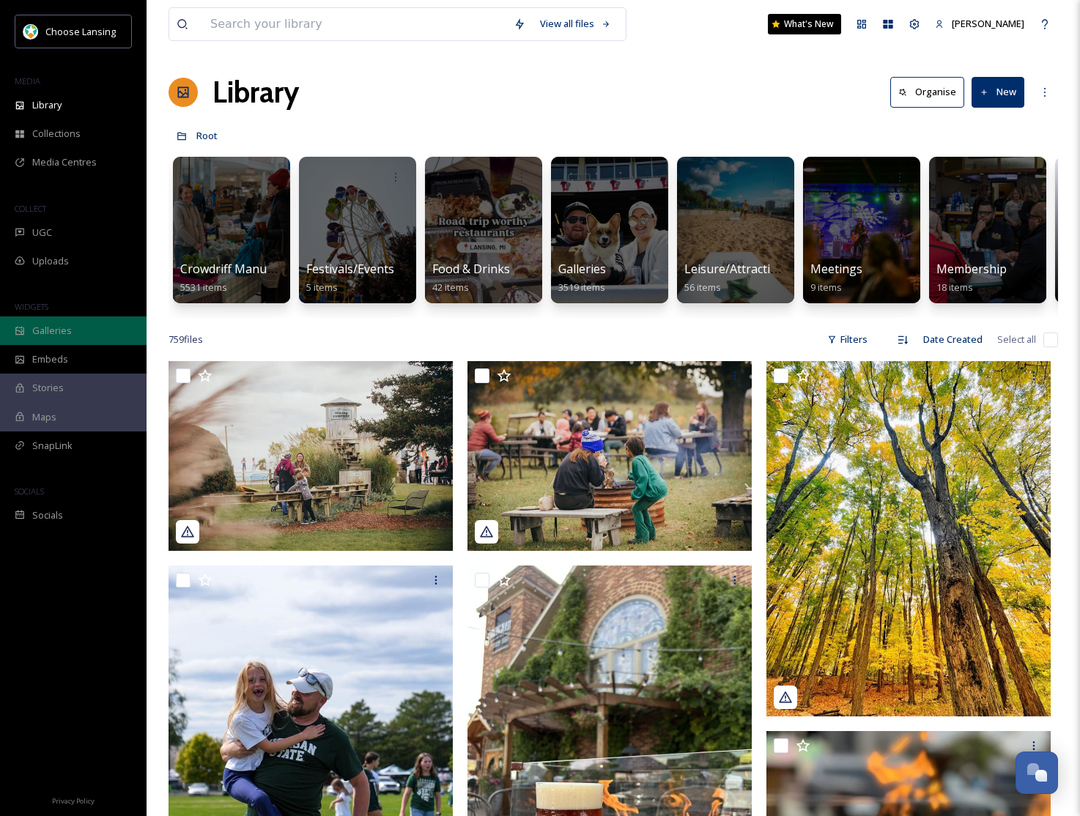
click at [89, 341] on div "Galleries" at bounding box center [73, 331] width 147 height 29
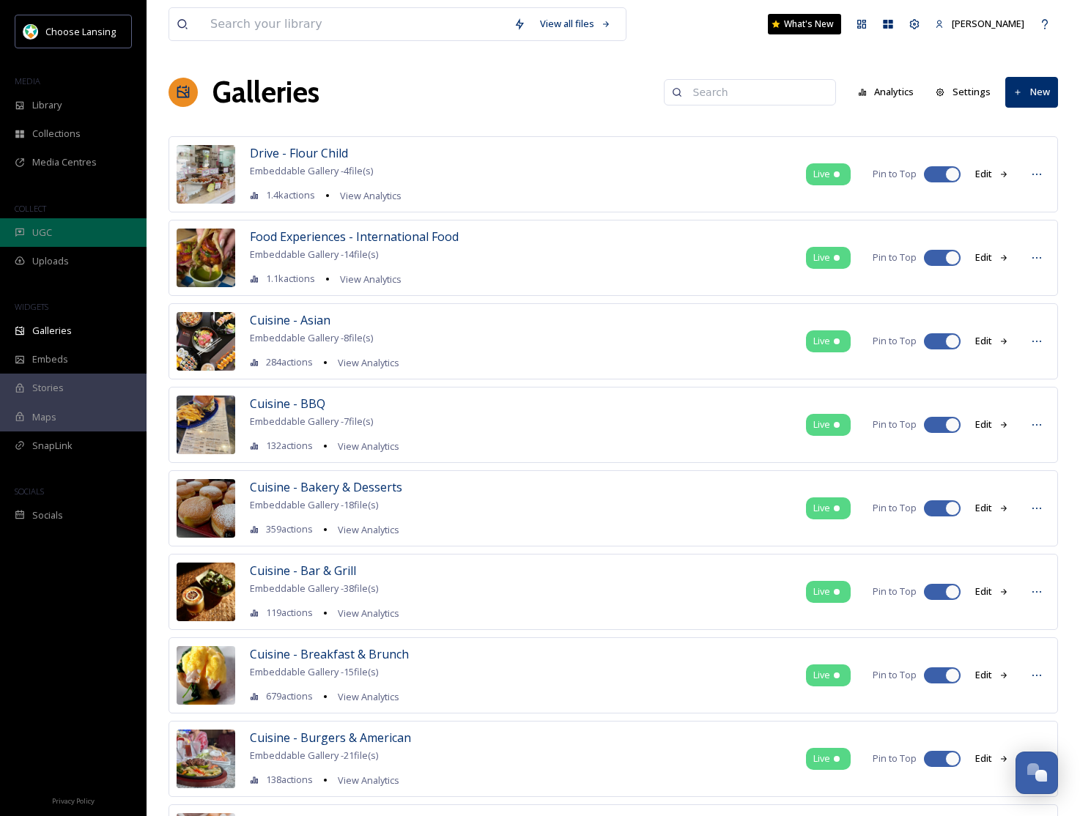
click at [51, 223] on div "UGC" at bounding box center [73, 232] width 147 height 29
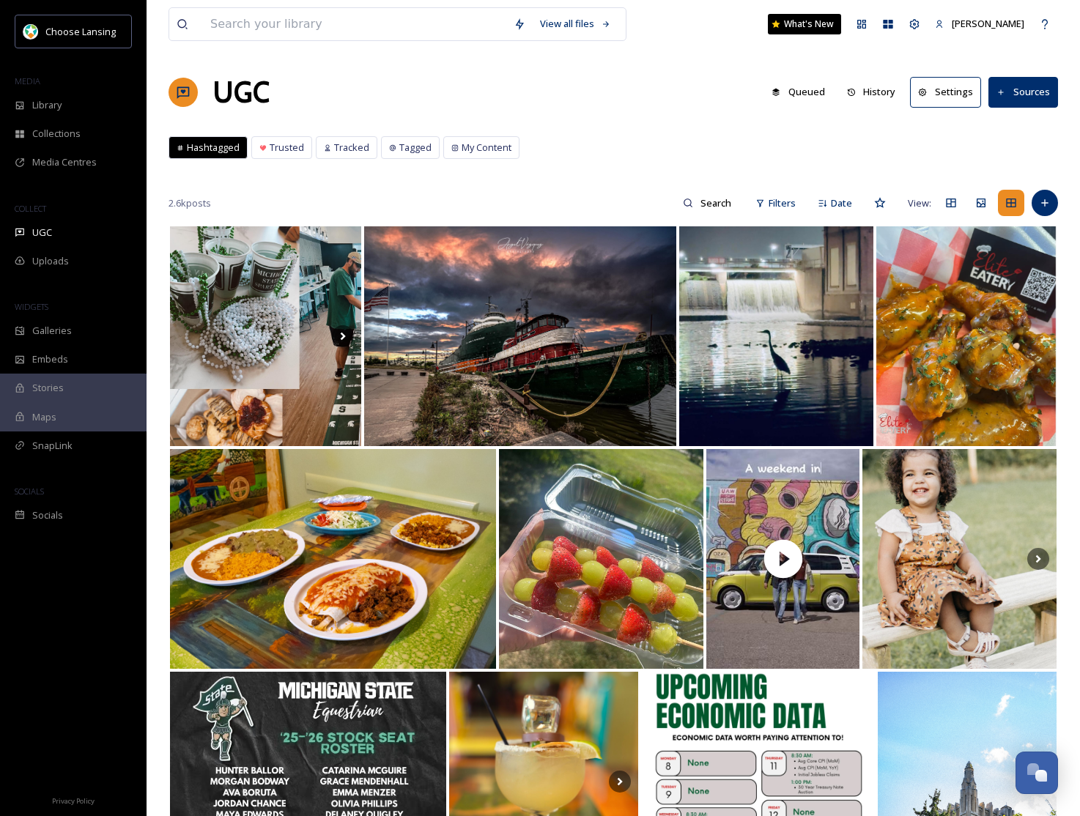
click at [1013, 99] on button "Sources" at bounding box center [1024, 92] width 70 height 30
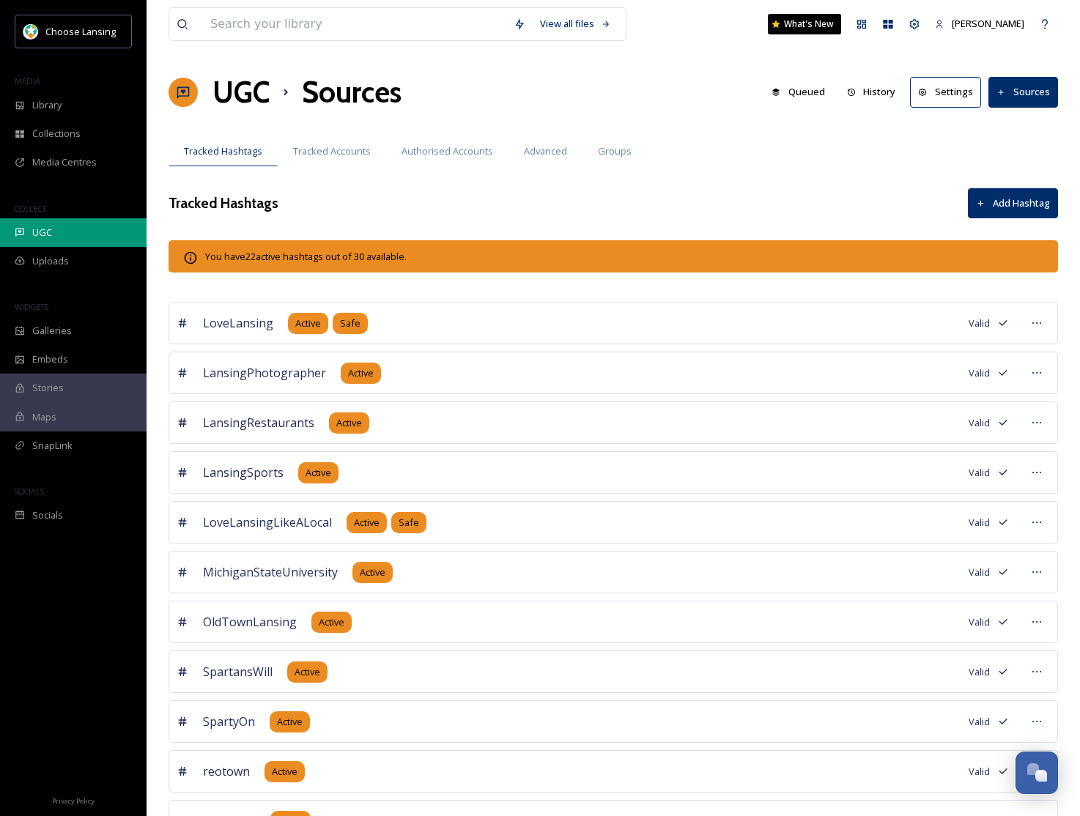
click at [90, 229] on div "UGC" at bounding box center [73, 232] width 147 height 29
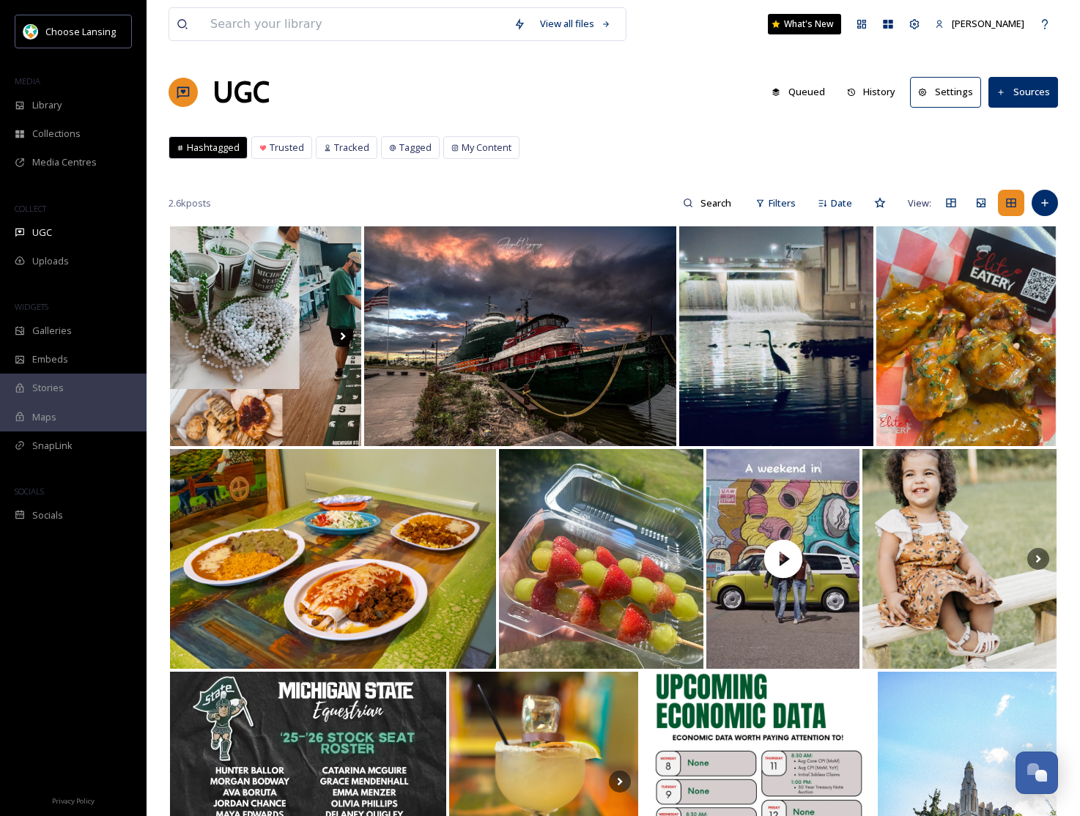
click at [887, 95] on button "History" at bounding box center [872, 92] width 64 height 29
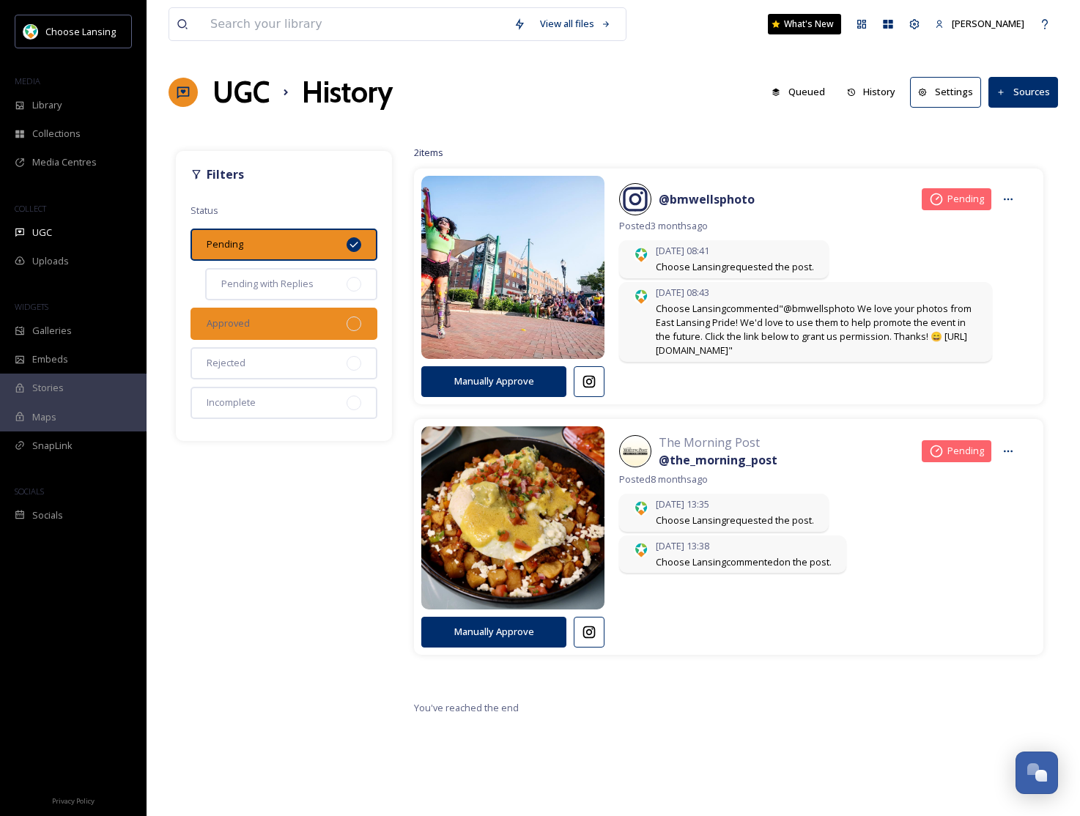
click at [320, 322] on div "Approved" at bounding box center [284, 324] width 187 height 32
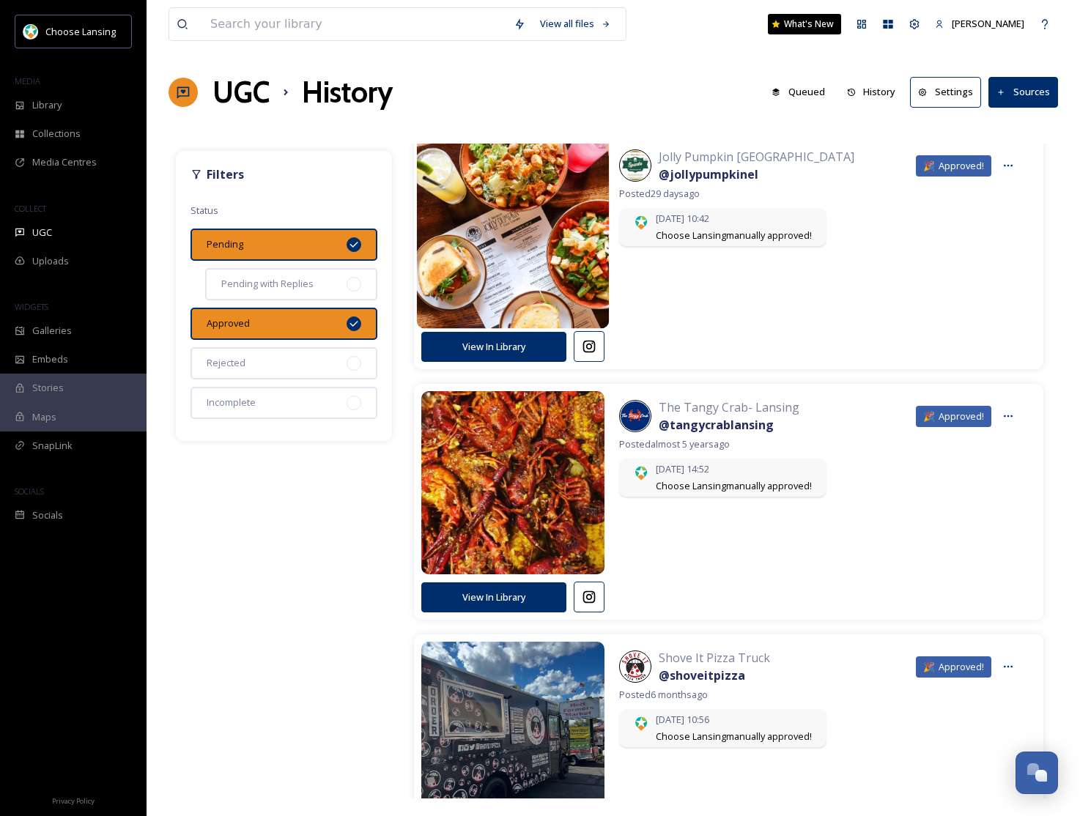
scroll to position [2065, 0]
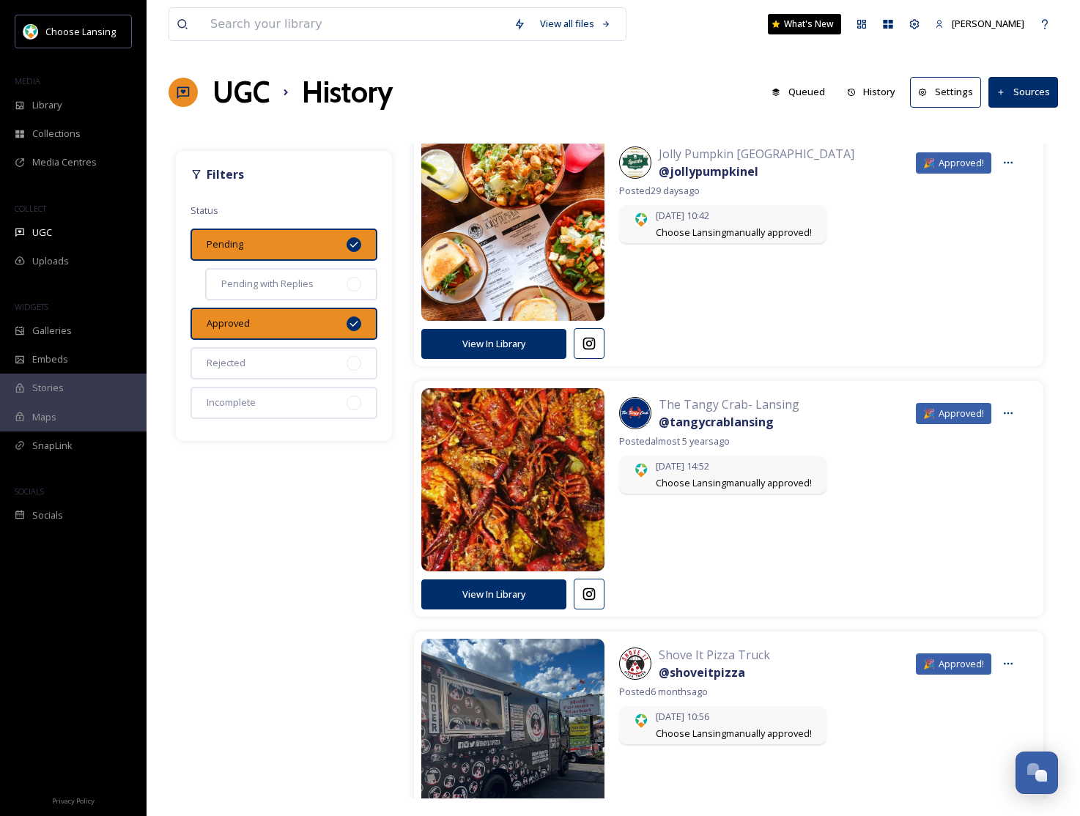
click at [292, 251] on div "Pending" at bounding box center [284, 245] width 187 height 32
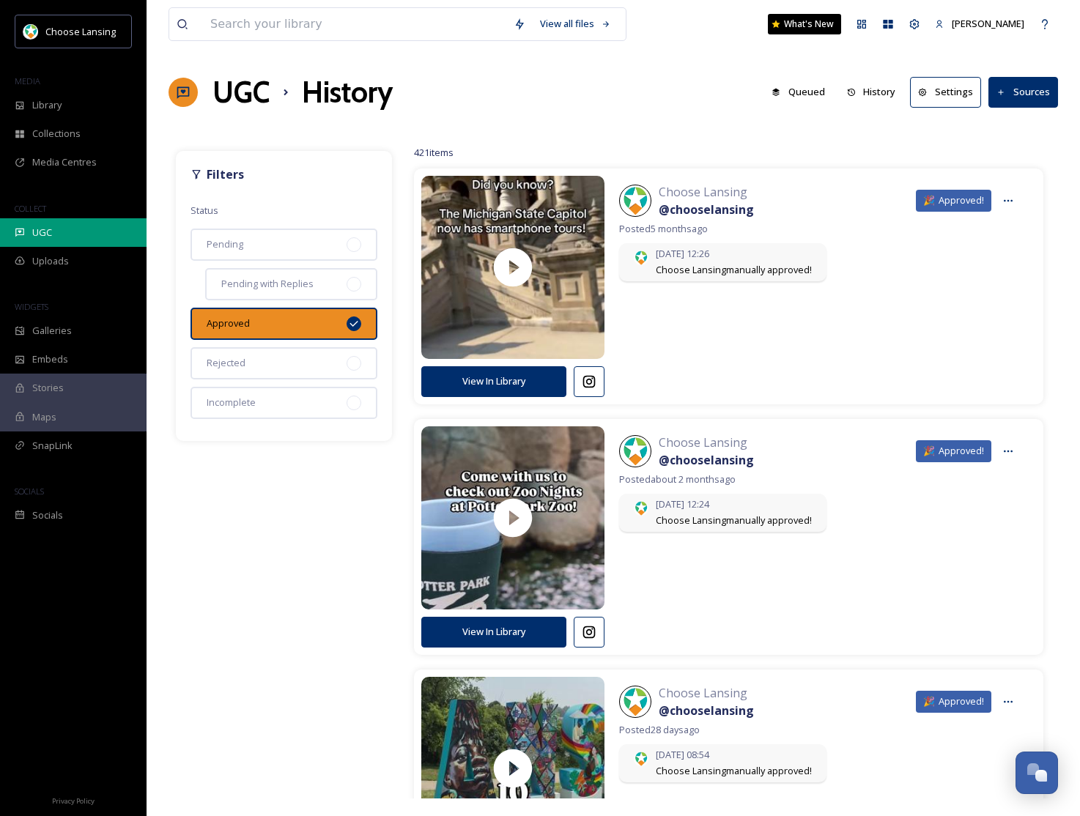
click at [53, 224] on div "UGC" at bounding box center [73, 232] width 147 height 29
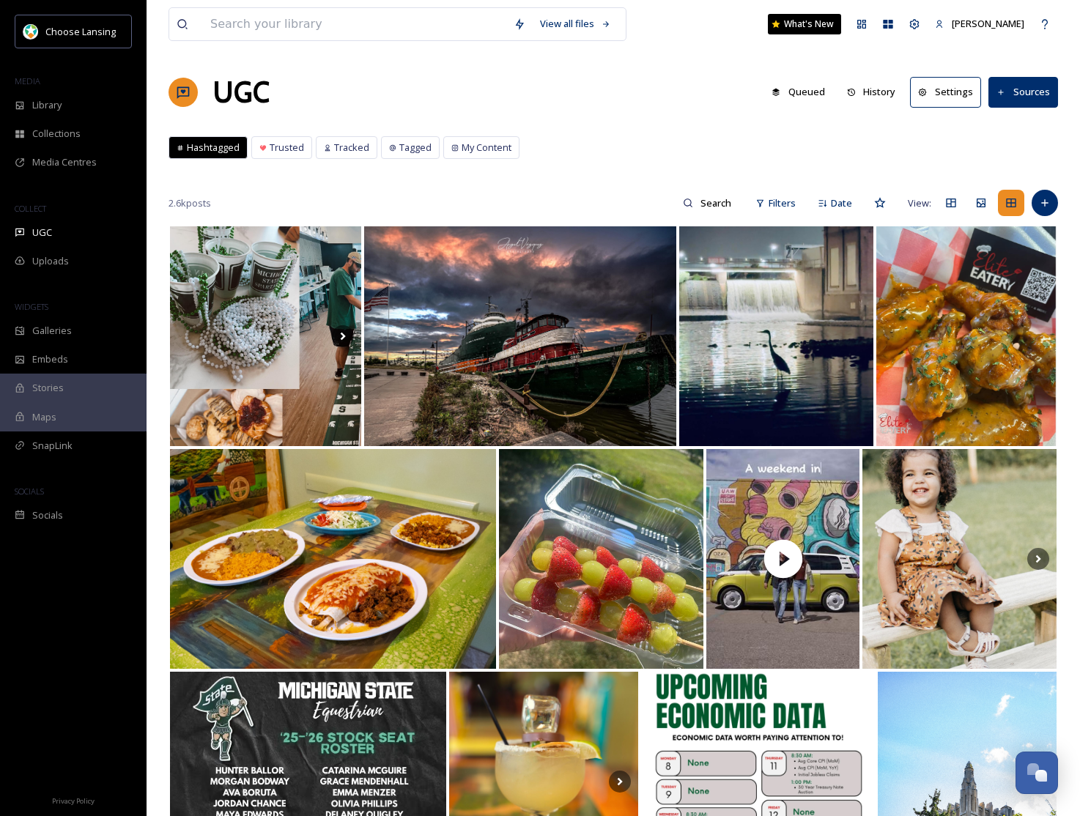
click at [810, 92] on button "Queued" at bounding box center [798, 92] width 68 height 29
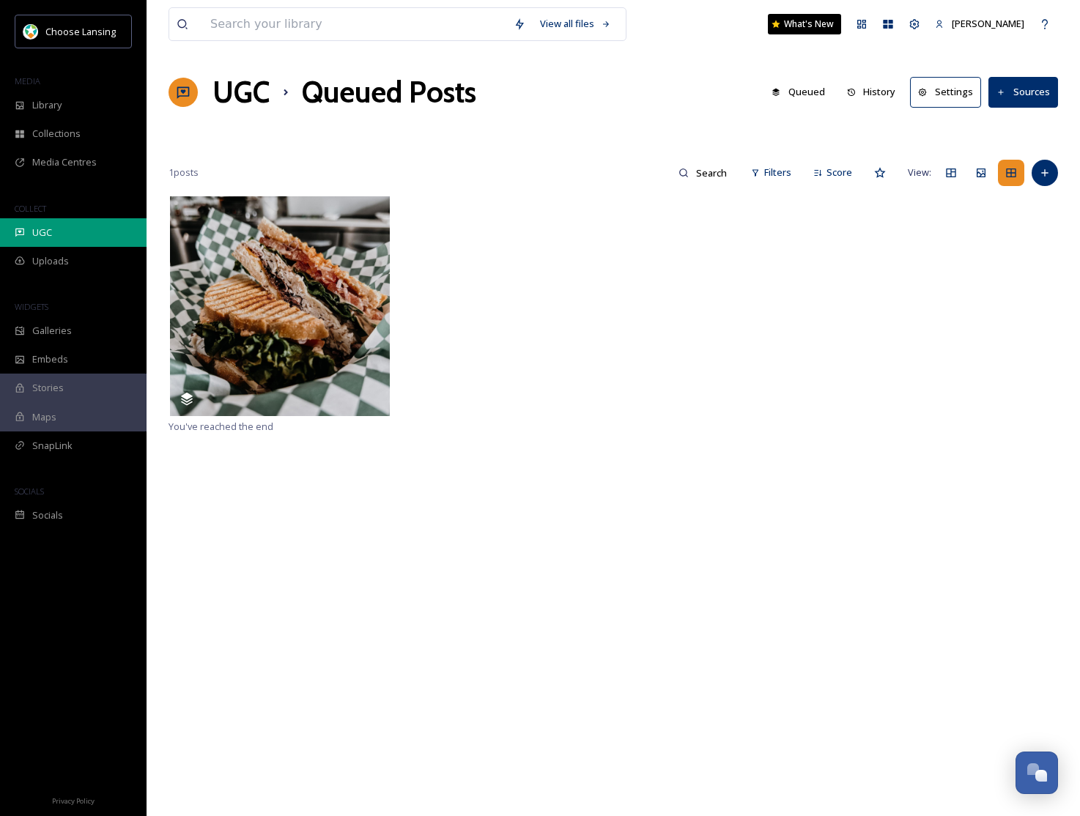
click at [38, 232] on span "UGC" at bounding box center [42, 233] width 20 height 14
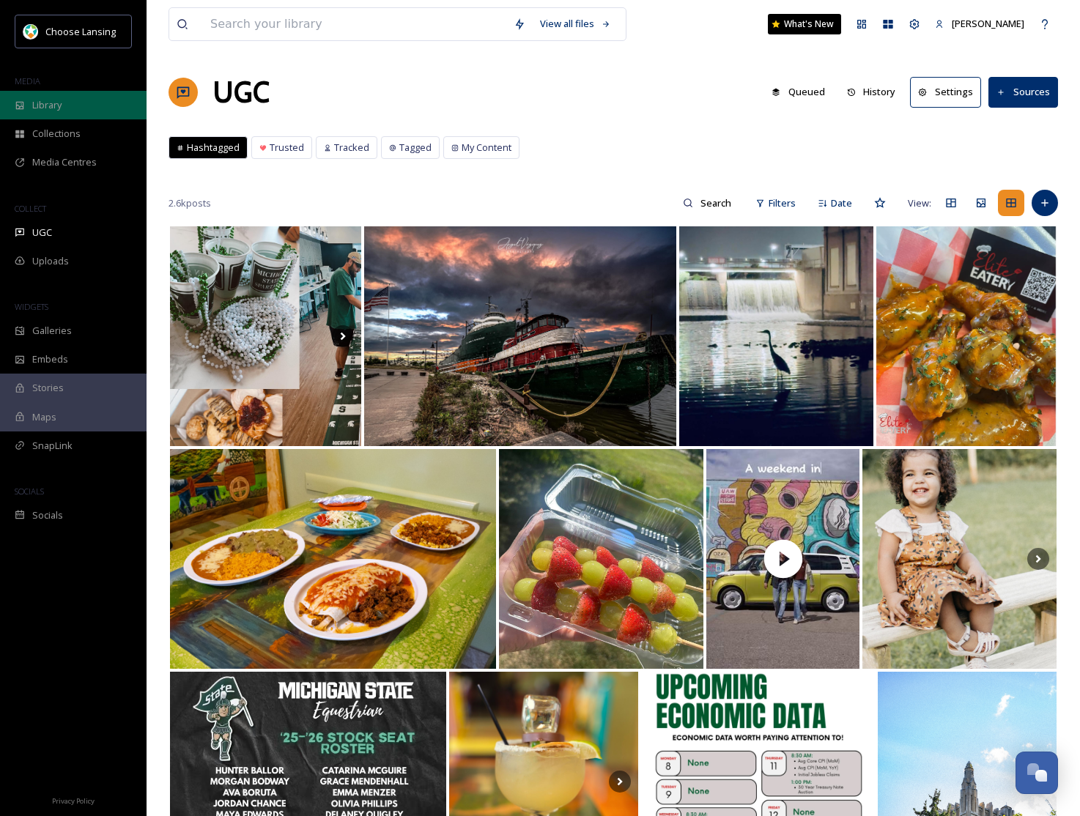
click at [33, 102] on span "Library" at bounding box center [46, 105] width 29 height 14
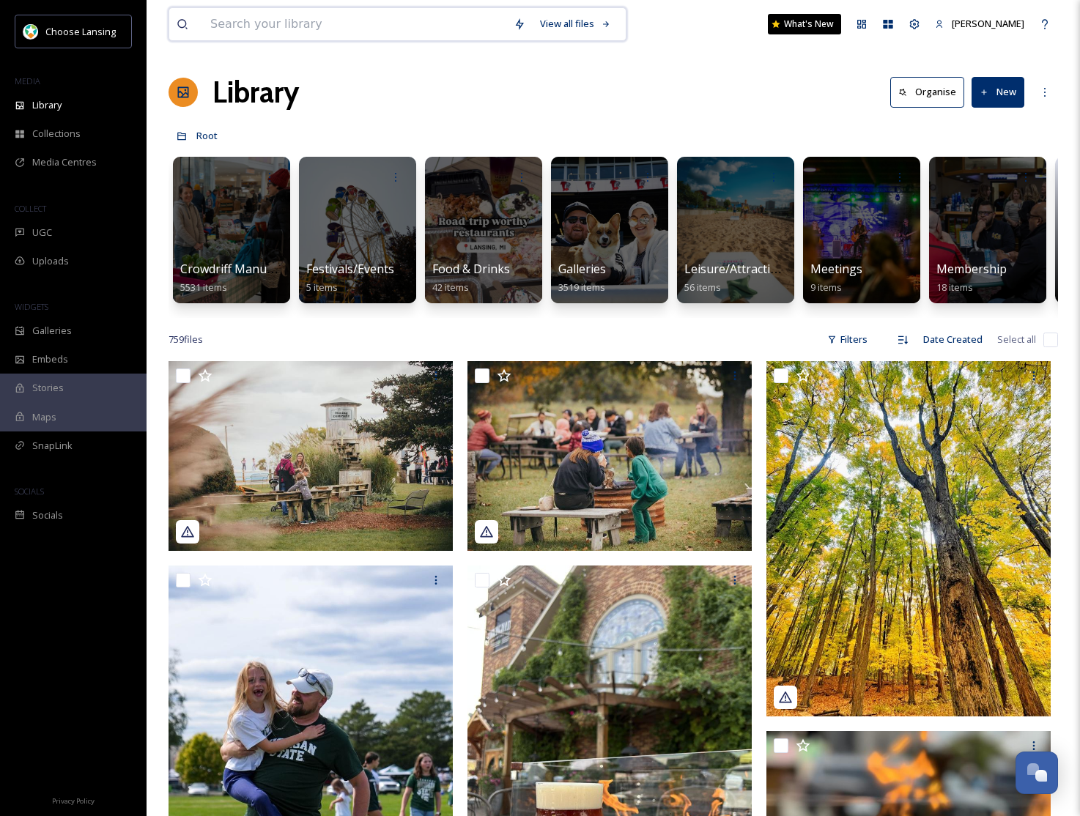
click at [479, 30] on input at bounding box center [354, 24] width 303 height 32
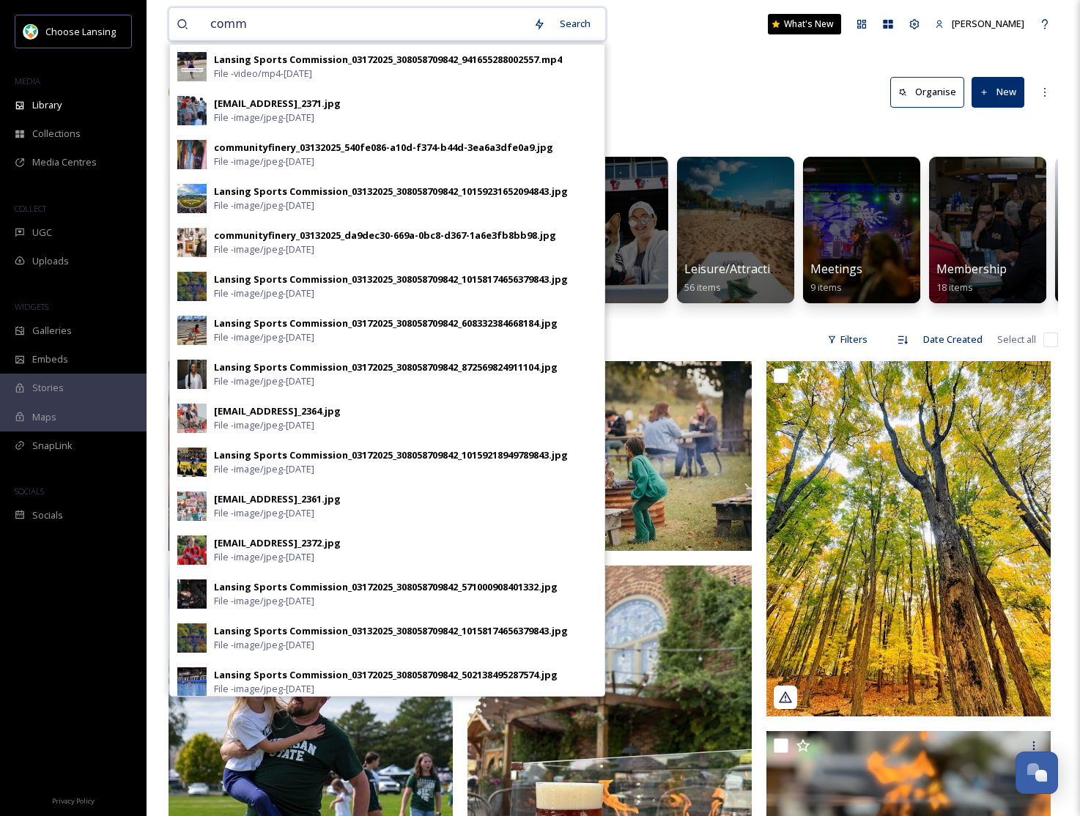
type input "comm"
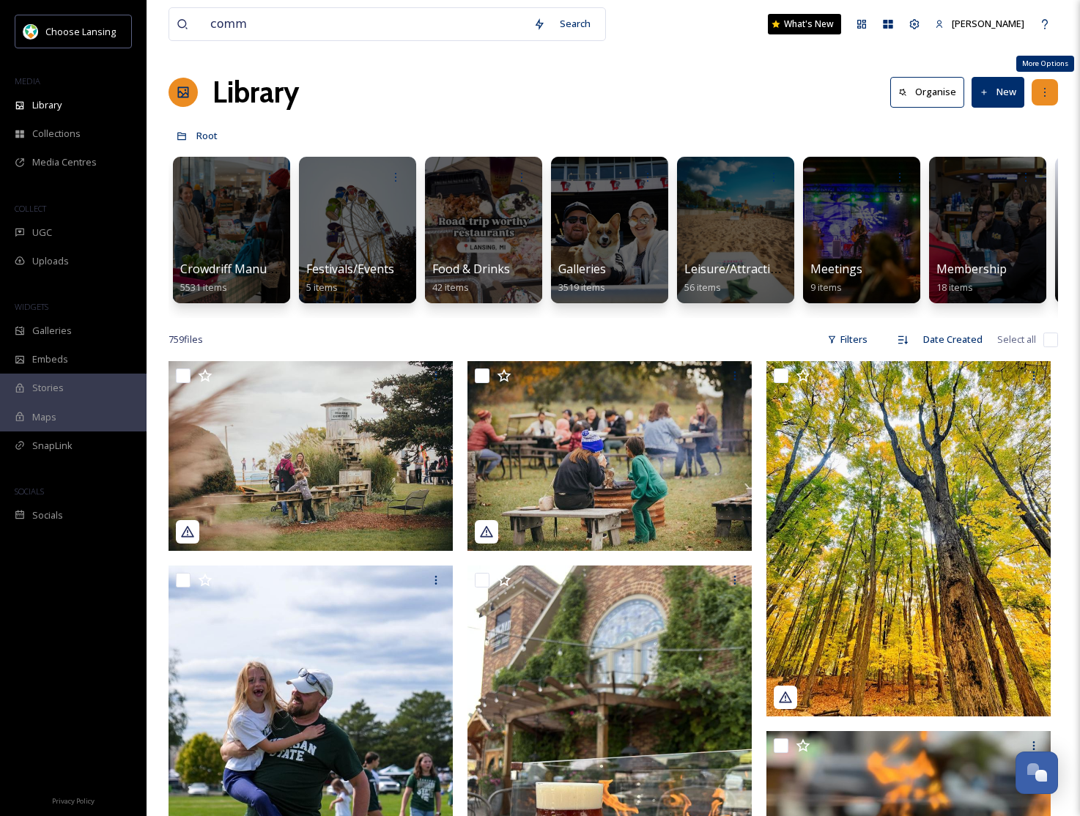
click at [1046, 89] on icon at bounding box center [1045, 92] width 12 height 12
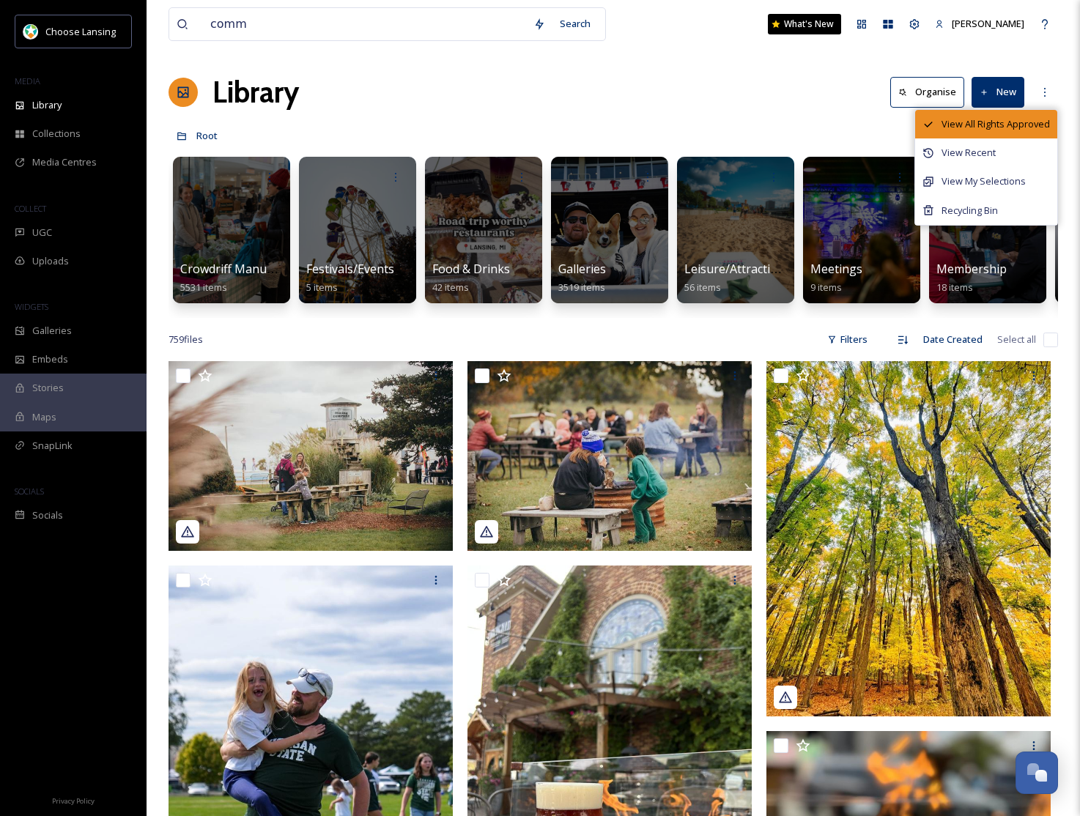
click at [1027, 123] on span "View All Rights Approved" at bounding box center [996, 124] width 108 height 14
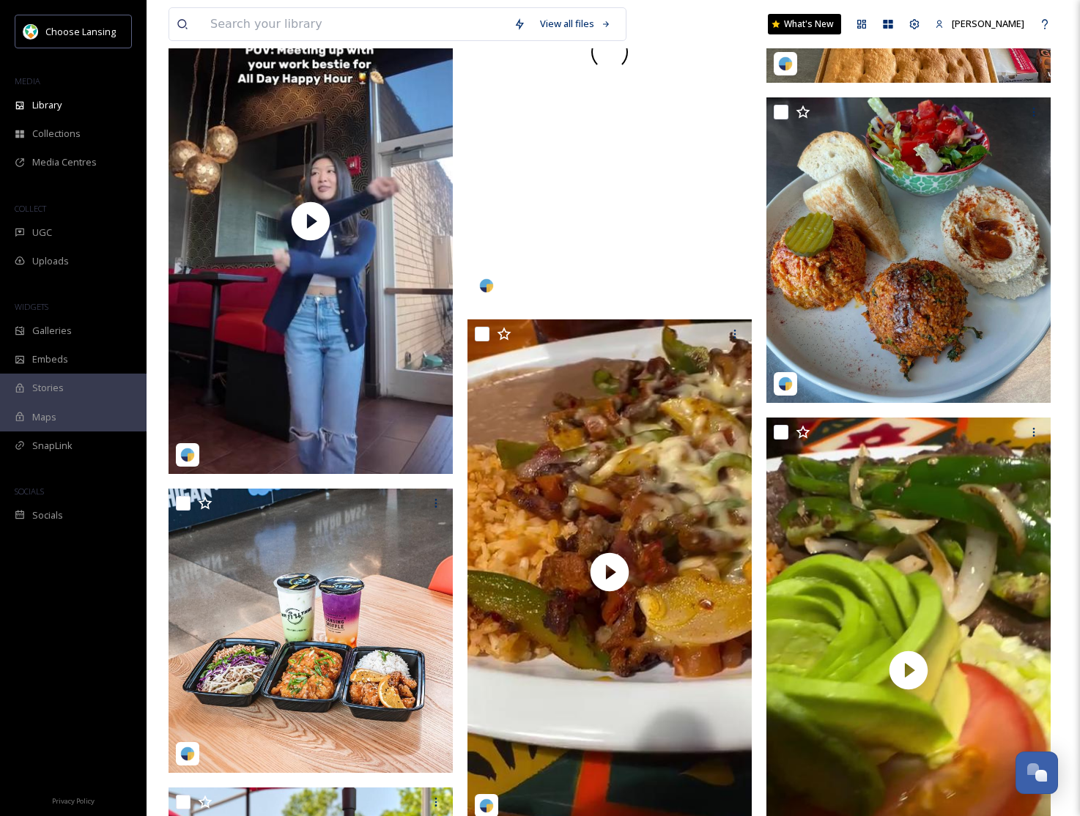
scroll to position [12307, 0]
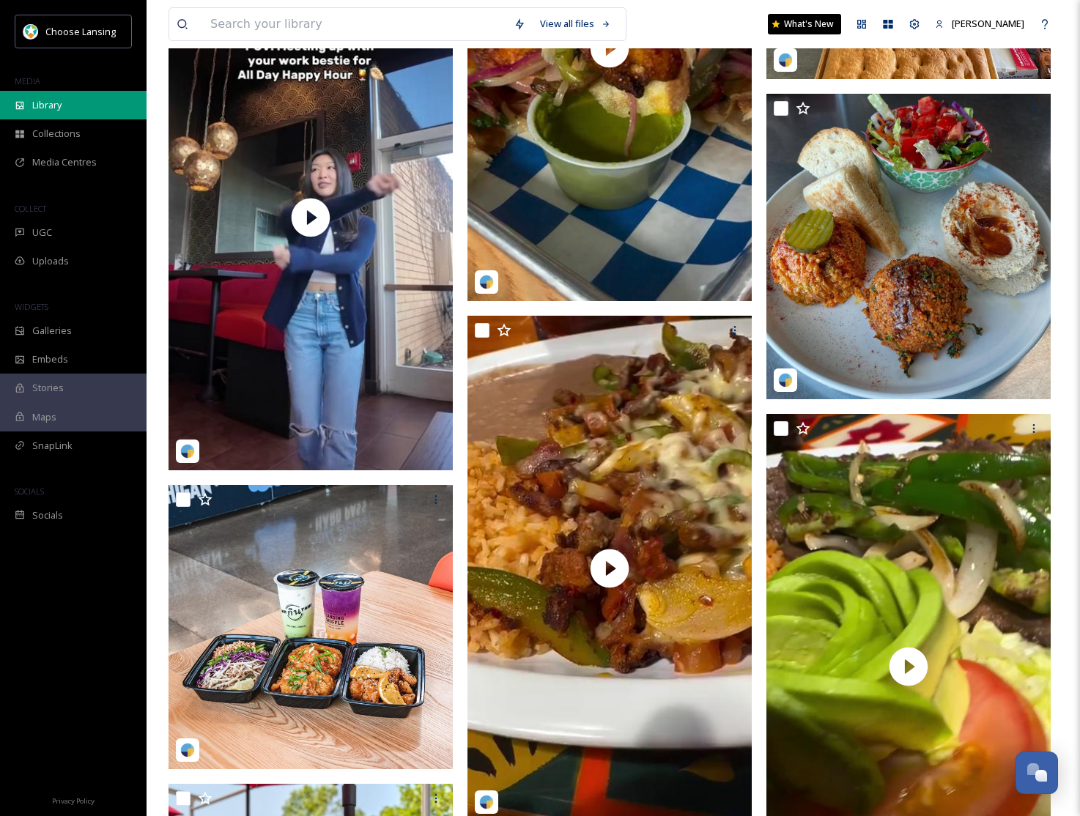
click at [57, 109] on span "Library" at bounding box center [46, 105] width 29 height 14
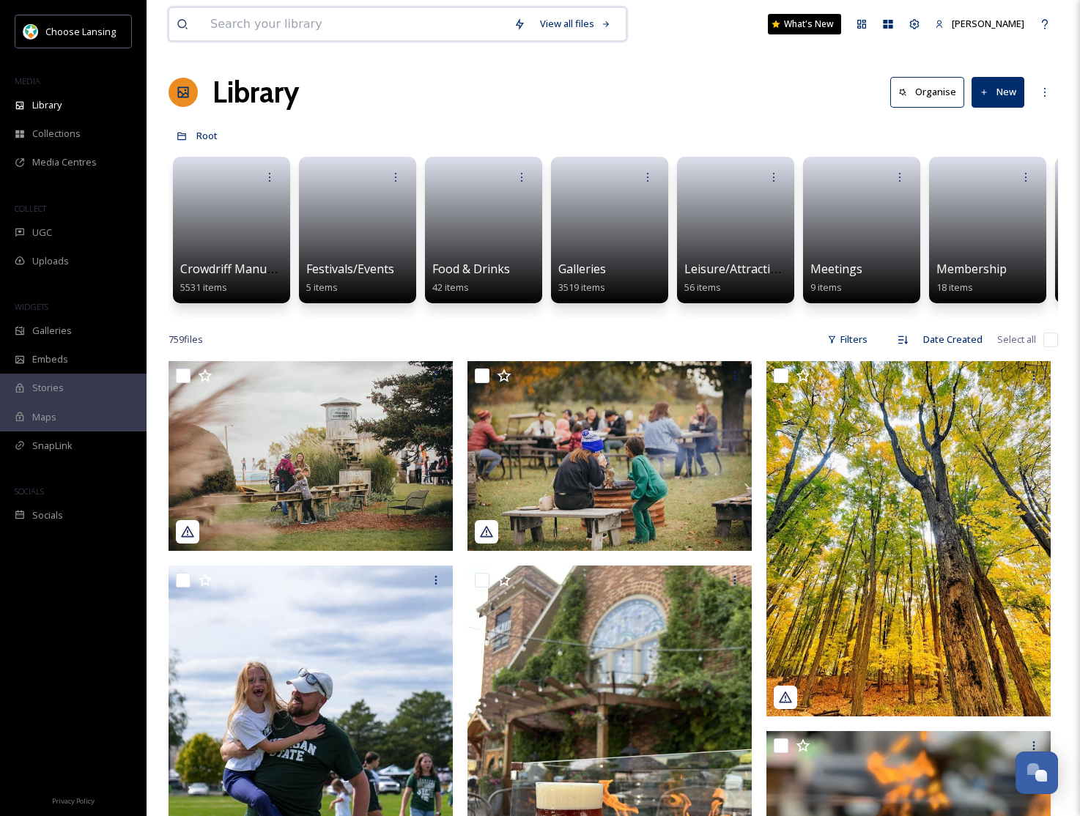
click at [233, 33] on input at bounding box center [354, 24] width 303 height 32
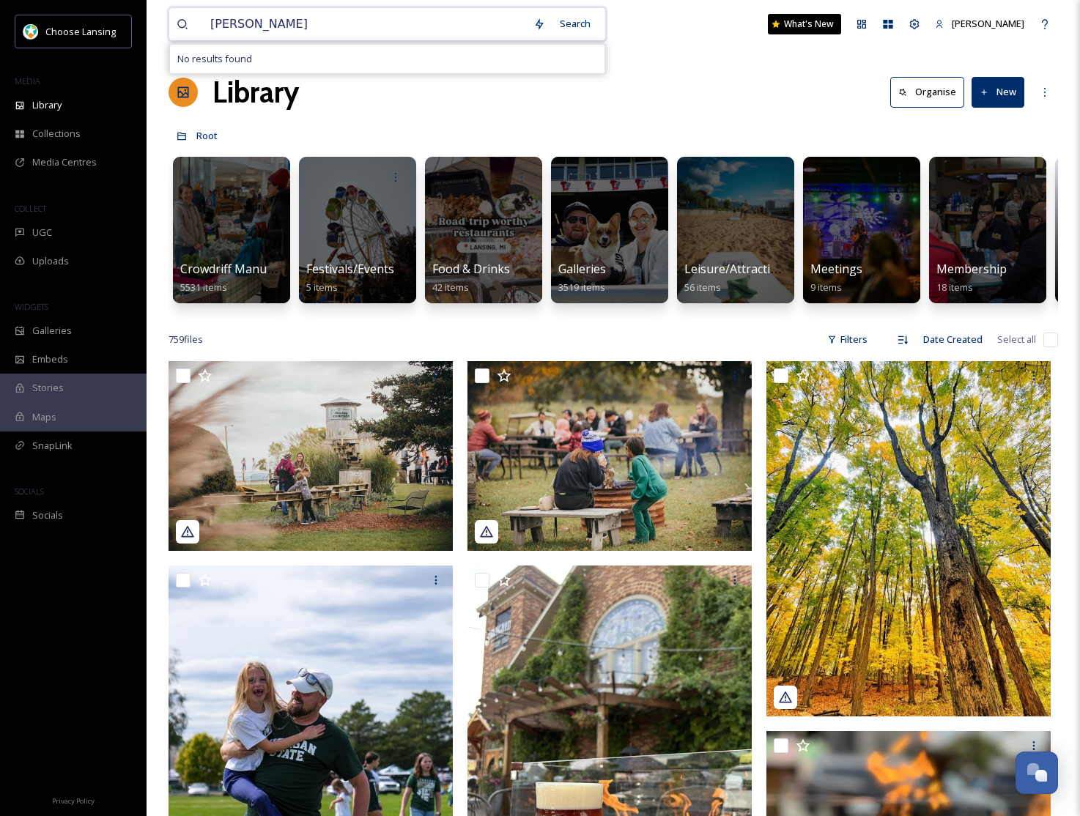
type input "[PERSON_NAME]"
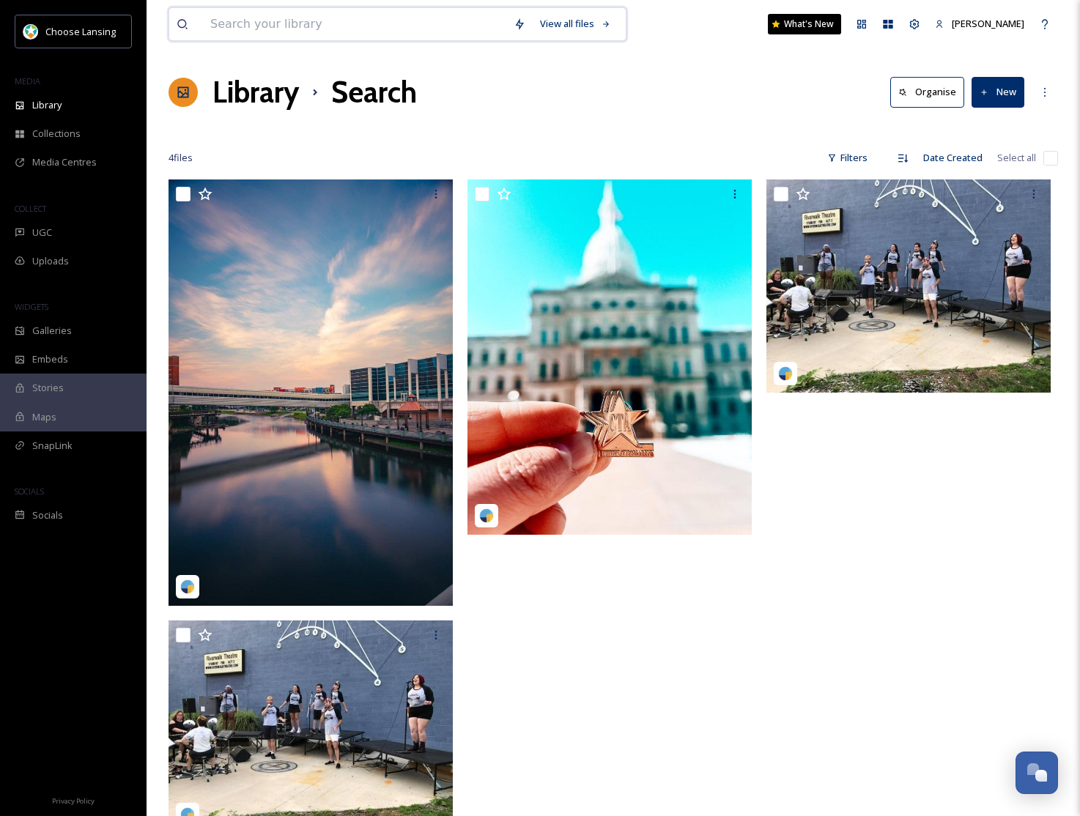
click at [295, 26] on input at bounding box center [354, 24] width 303 height 32
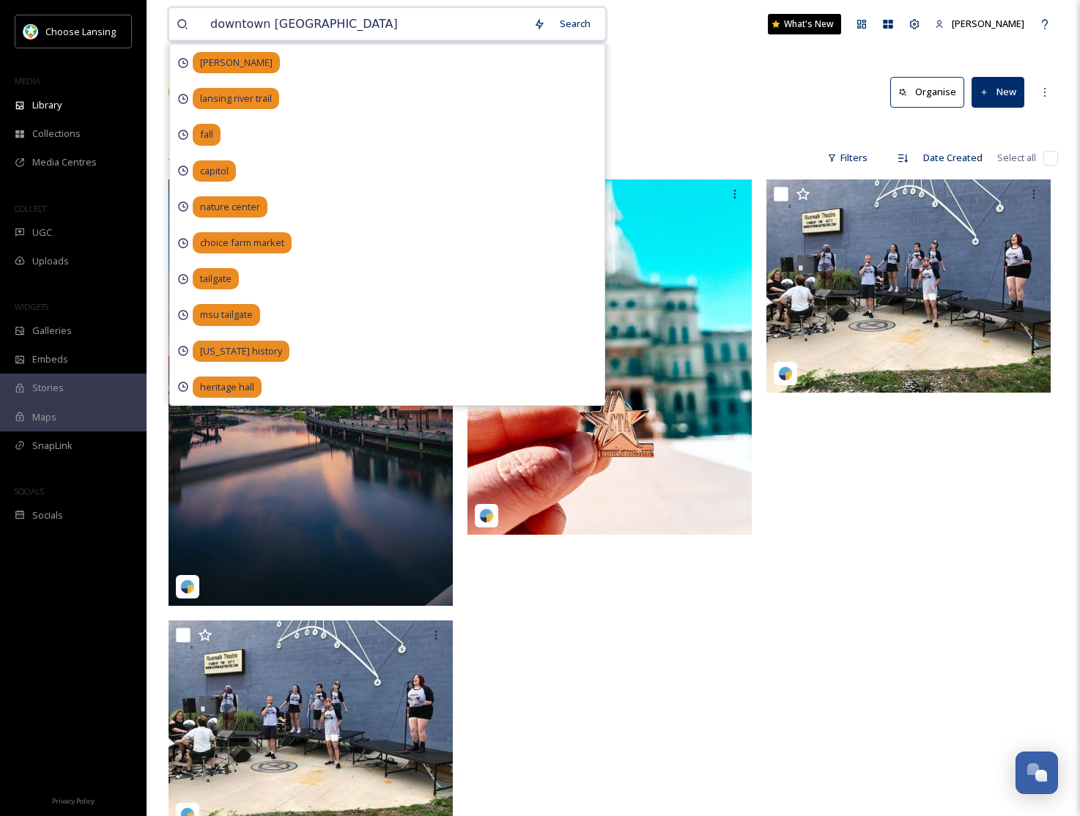
type input "downtown [GEOGRAPHIC_DATA]"
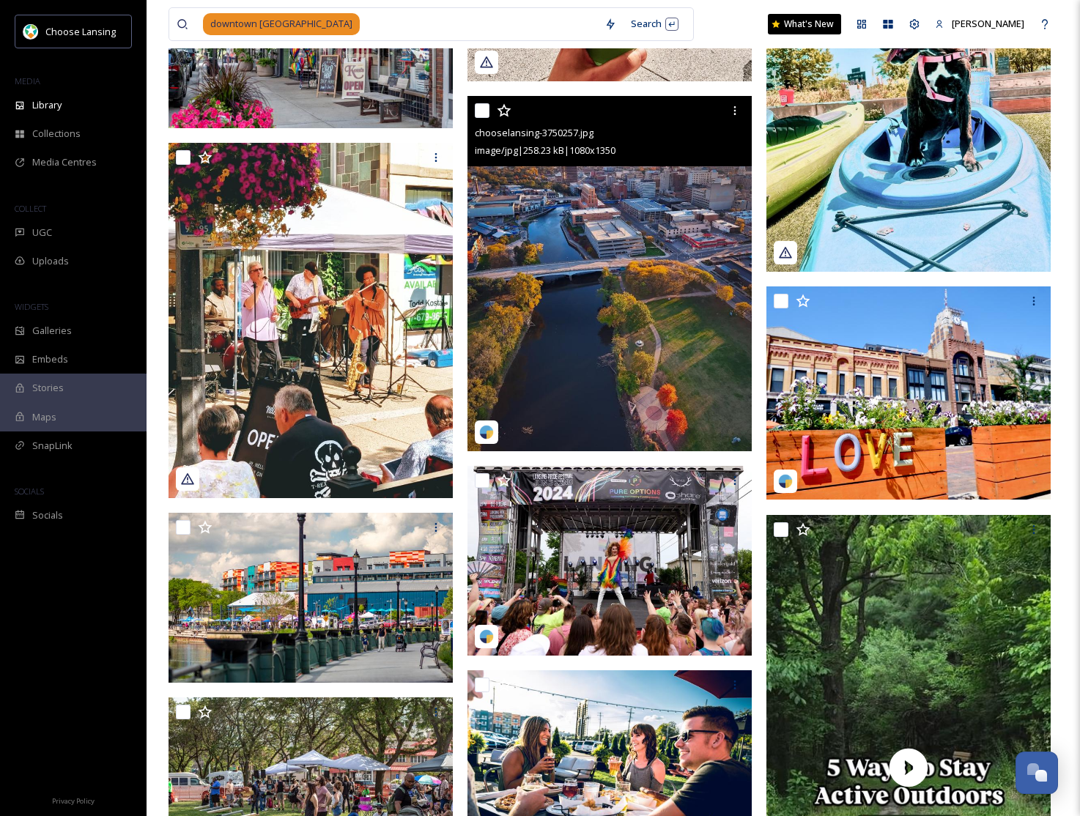
scroll to position [758, 0]
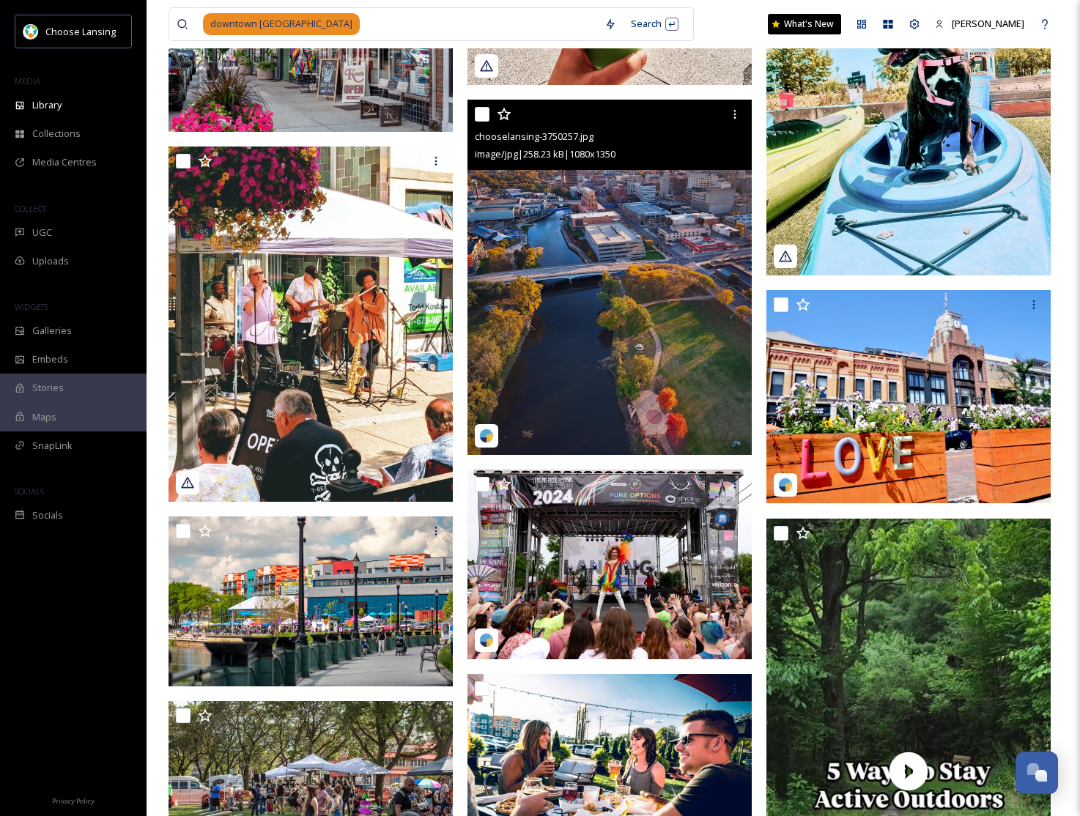
click at [485, 119] on input "checkbox" at bounding box center [482, 114] width 15 height 15
checkbox input "true"
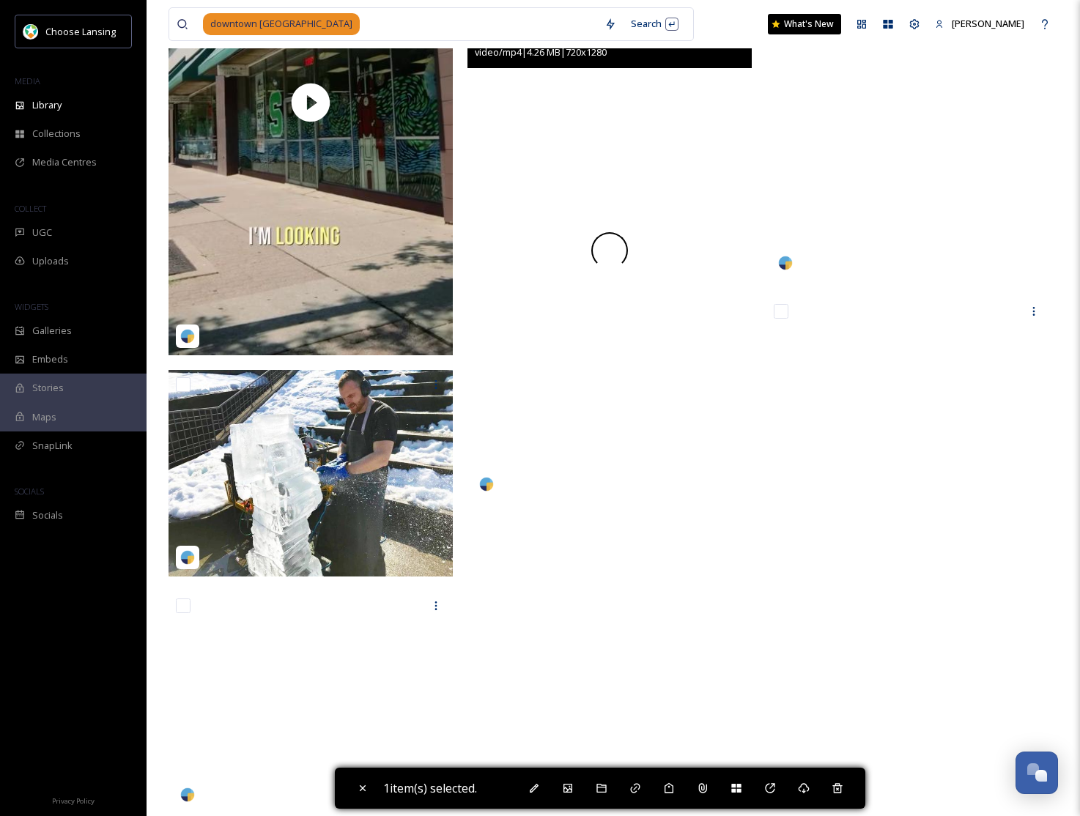
scroll to position [35716, 0]
